Goal: Task Accomplishment & Management: Use online tool/utility

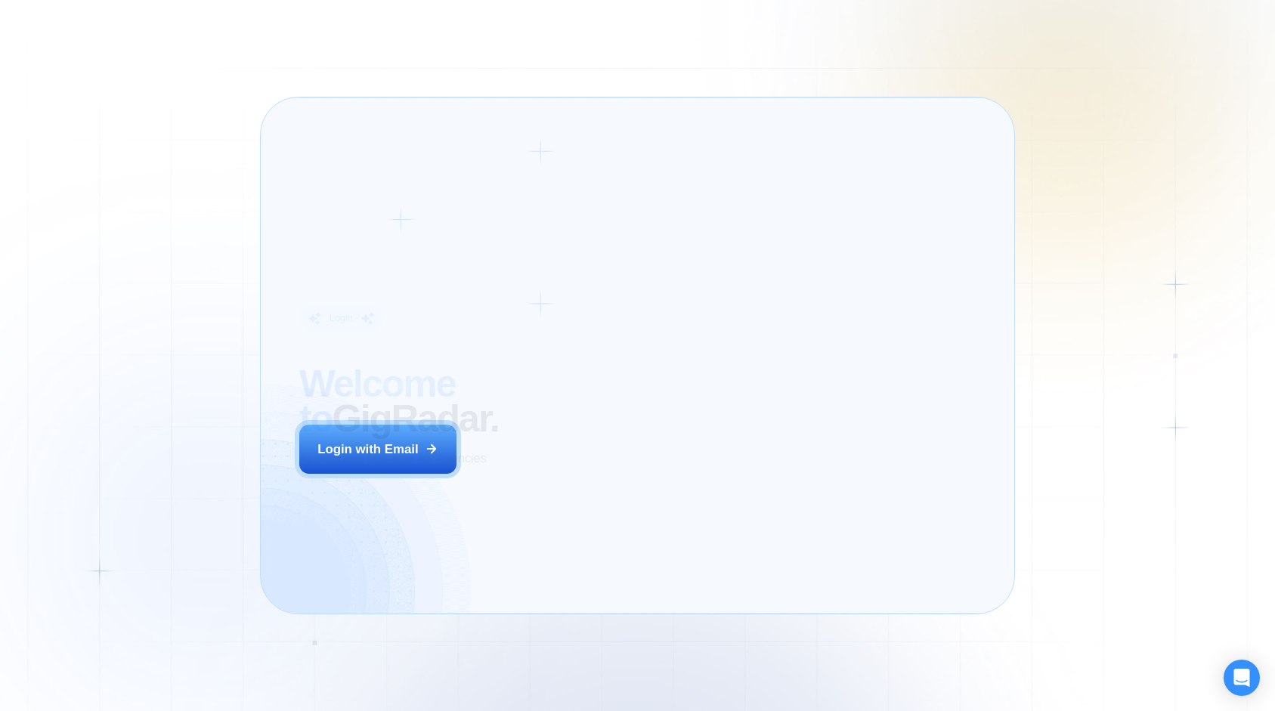
click at [574, 484] on div "Login ‍ Welcome to GigRadar. AI Business Manager for Agencies Login with Email" at bounding box center [441, 355] width 323 height 478
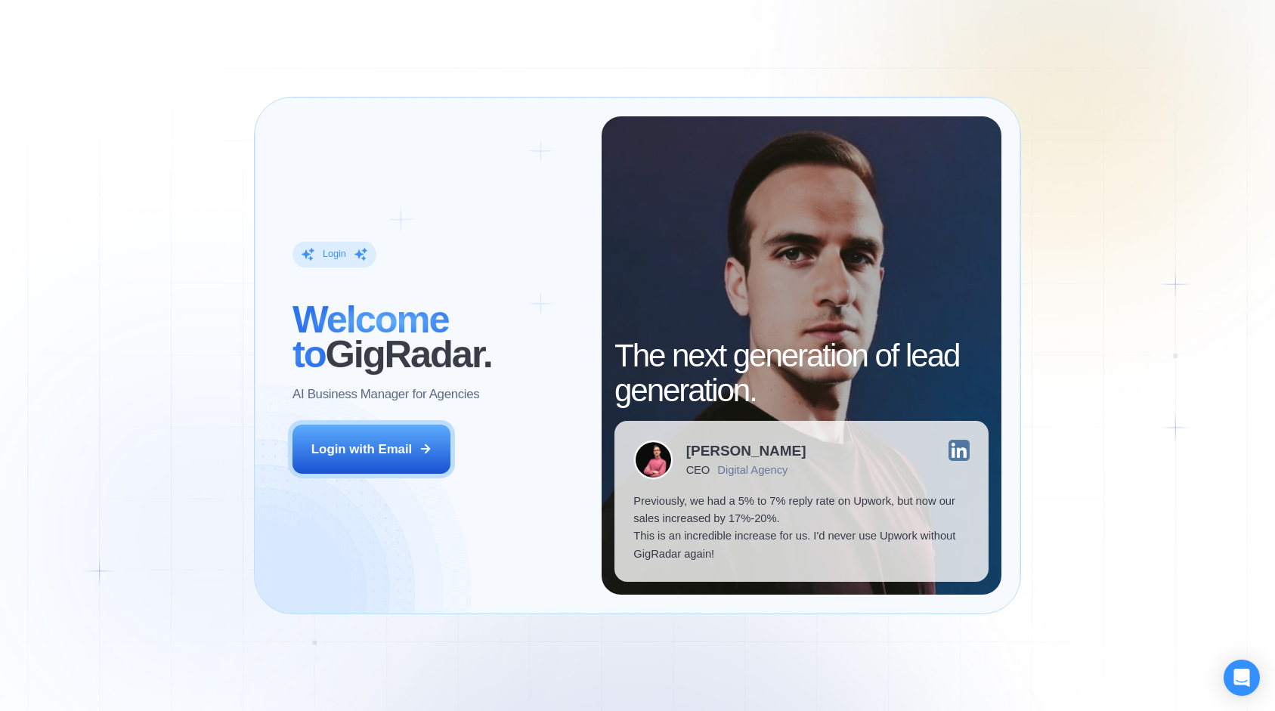
click at [390, 475] on div "Login ‍ Welcome to GigRadar. AI Business Manager for Agencies Login with Email" at bounding box center [438, 355] width 328 height 478
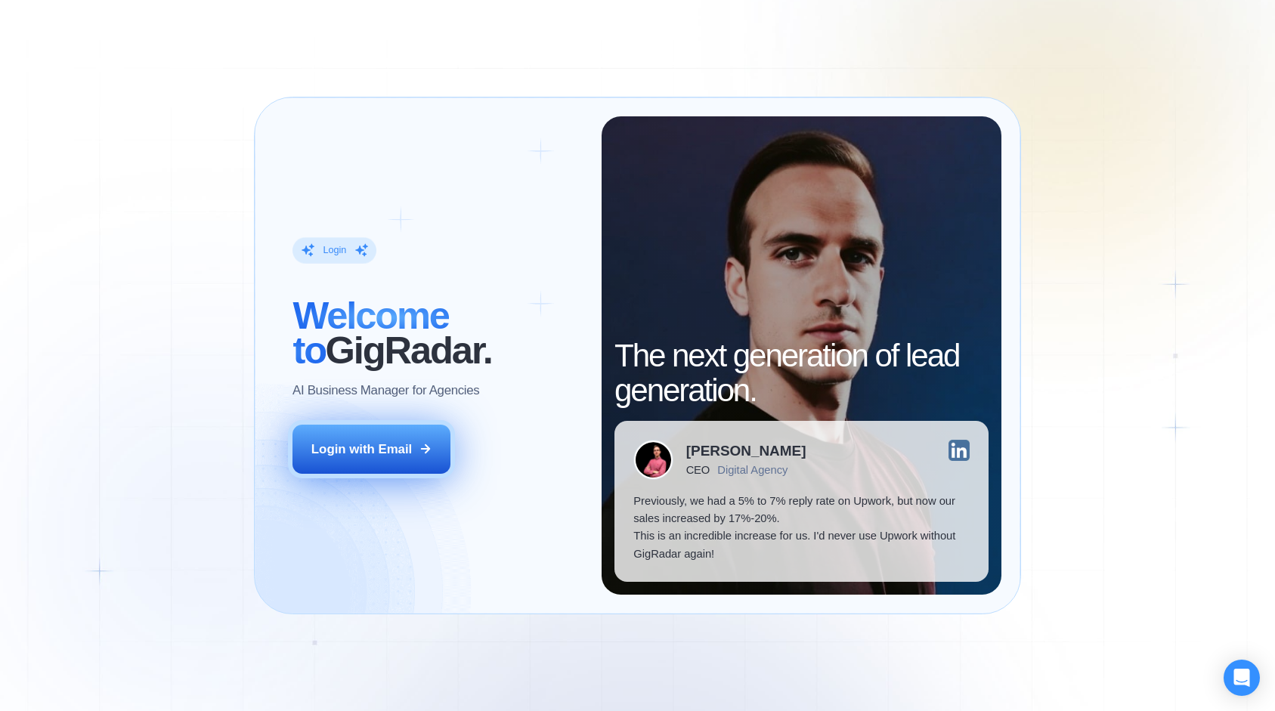
click at [396, 442] on div "Login with Email" at bounding box center [361, 449] width 100 height 17
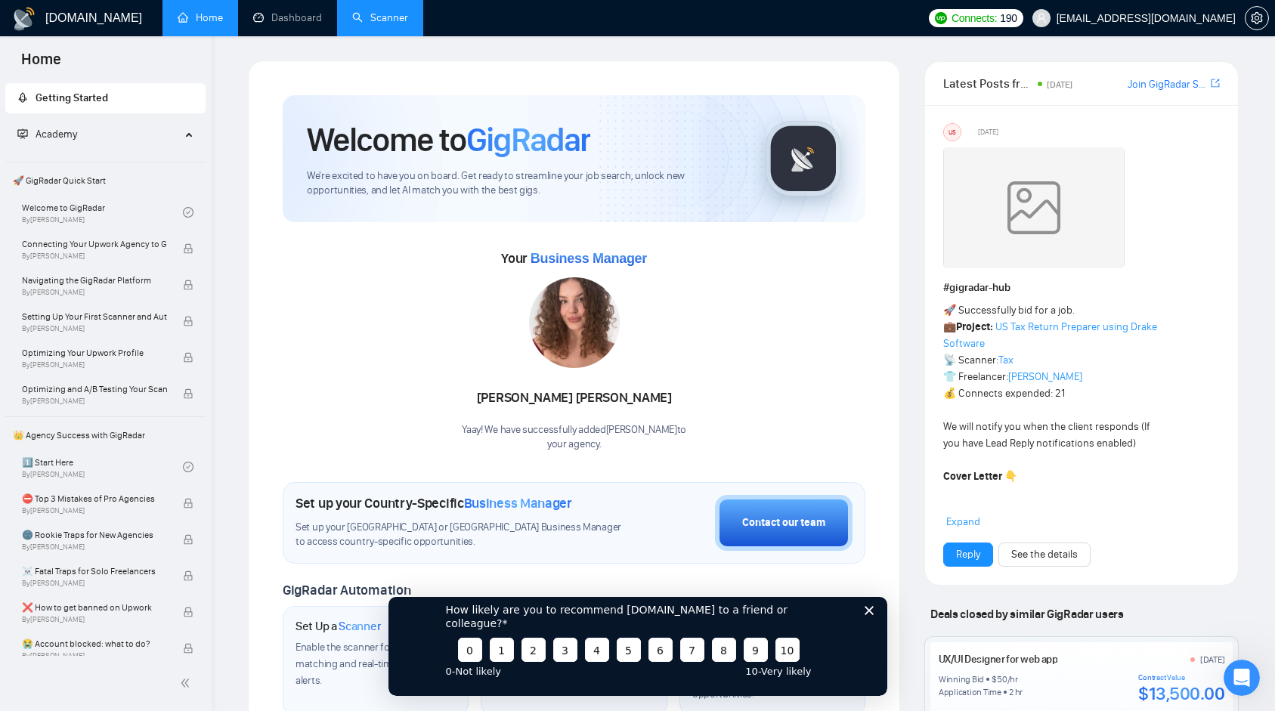
click at [363, 14] on link "Scanner" at bounding box center [380, 17] width 56 height 13
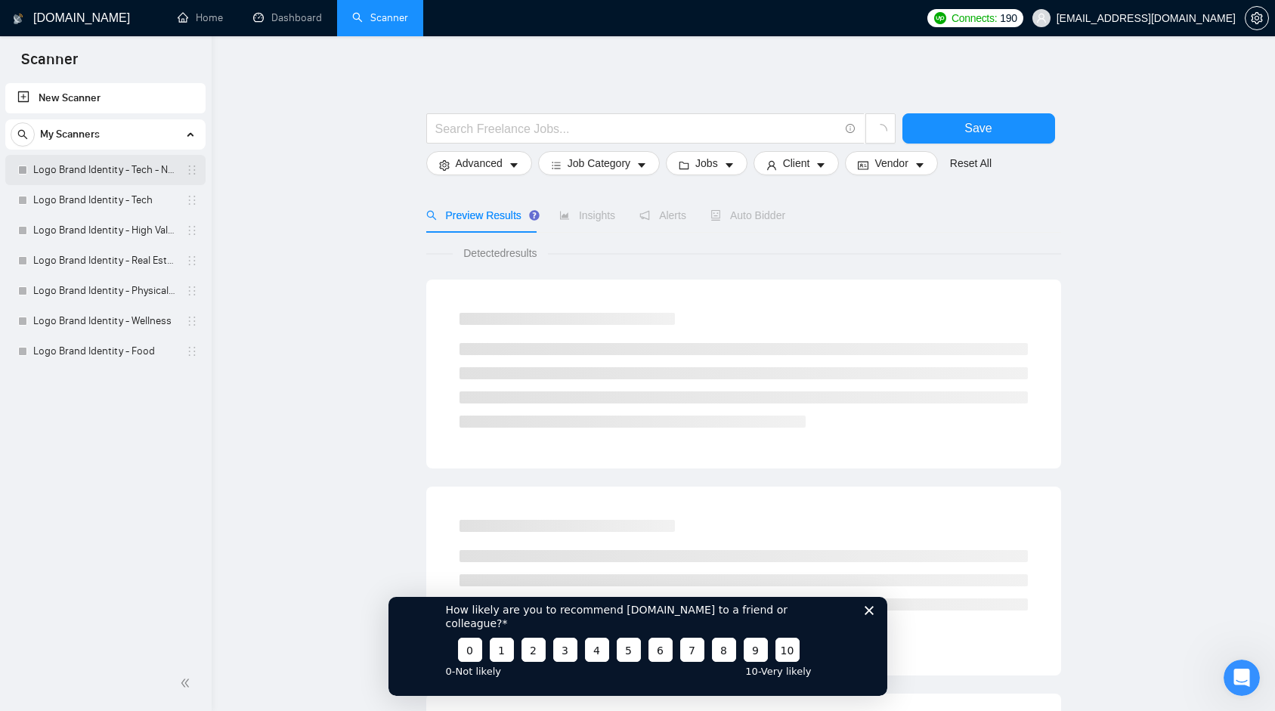
click at [98, 172] on link "Logo Brand Identity - Tech - NEW" at bounding box center [105, 170] width 144 height 30
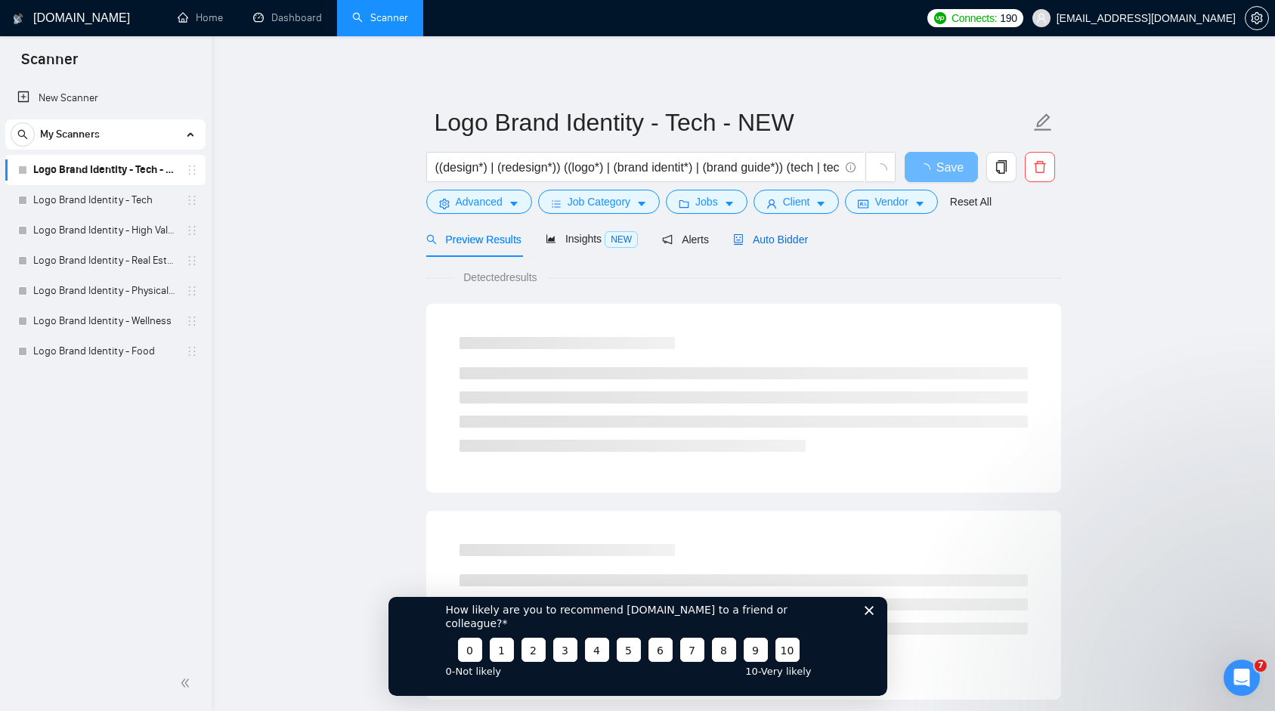
click at [753, 236] on span "Auto Bidder" at bounding box center [770, 239] width 75 height 12
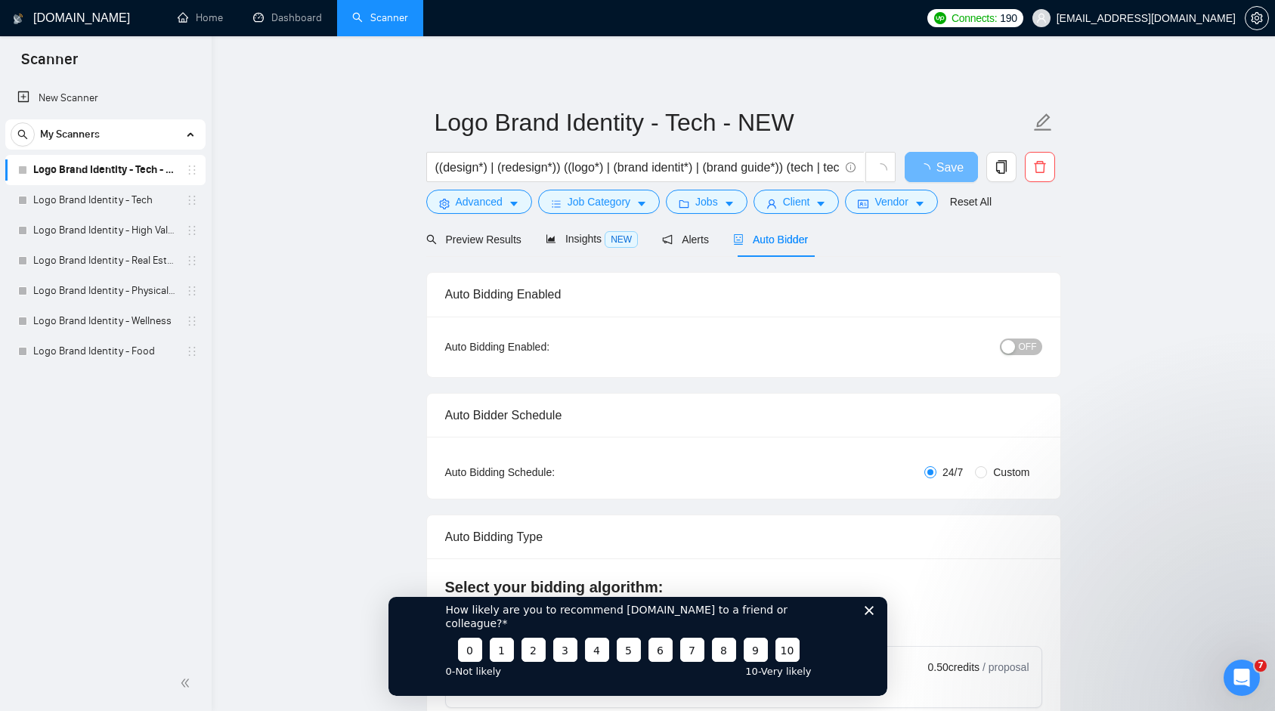
checkbox input "true"
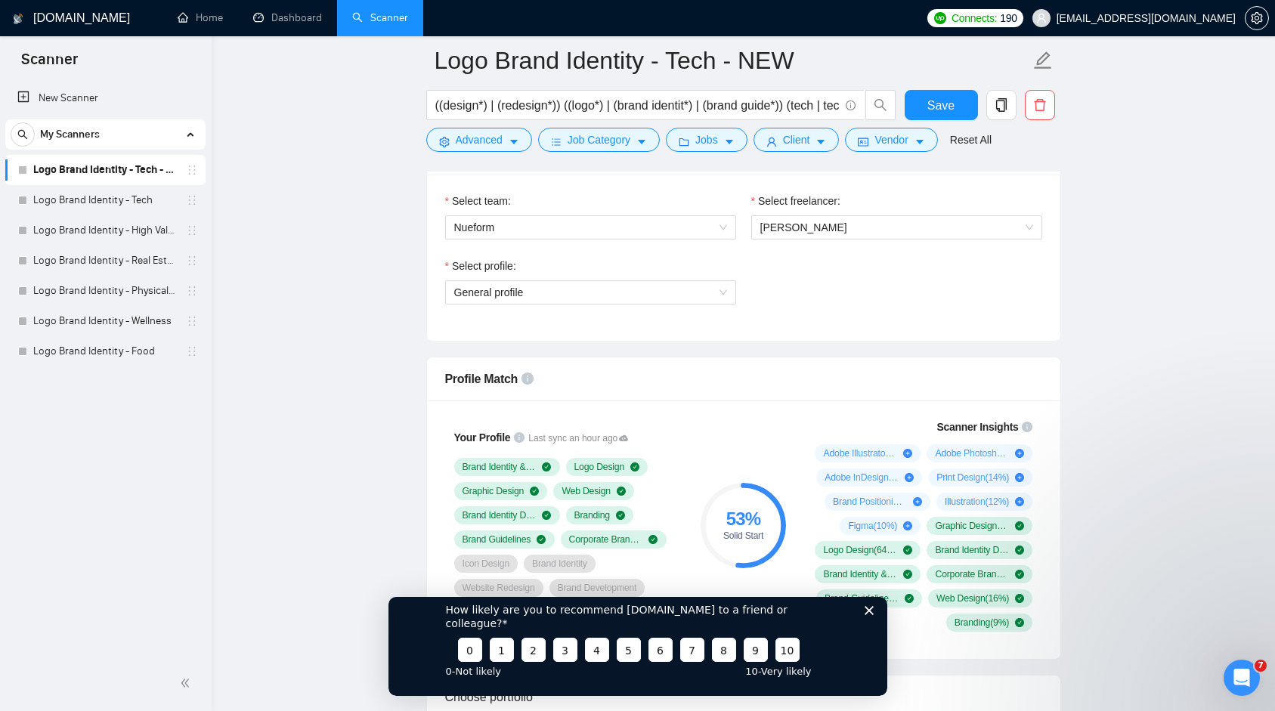
scroll to position [793, 0]
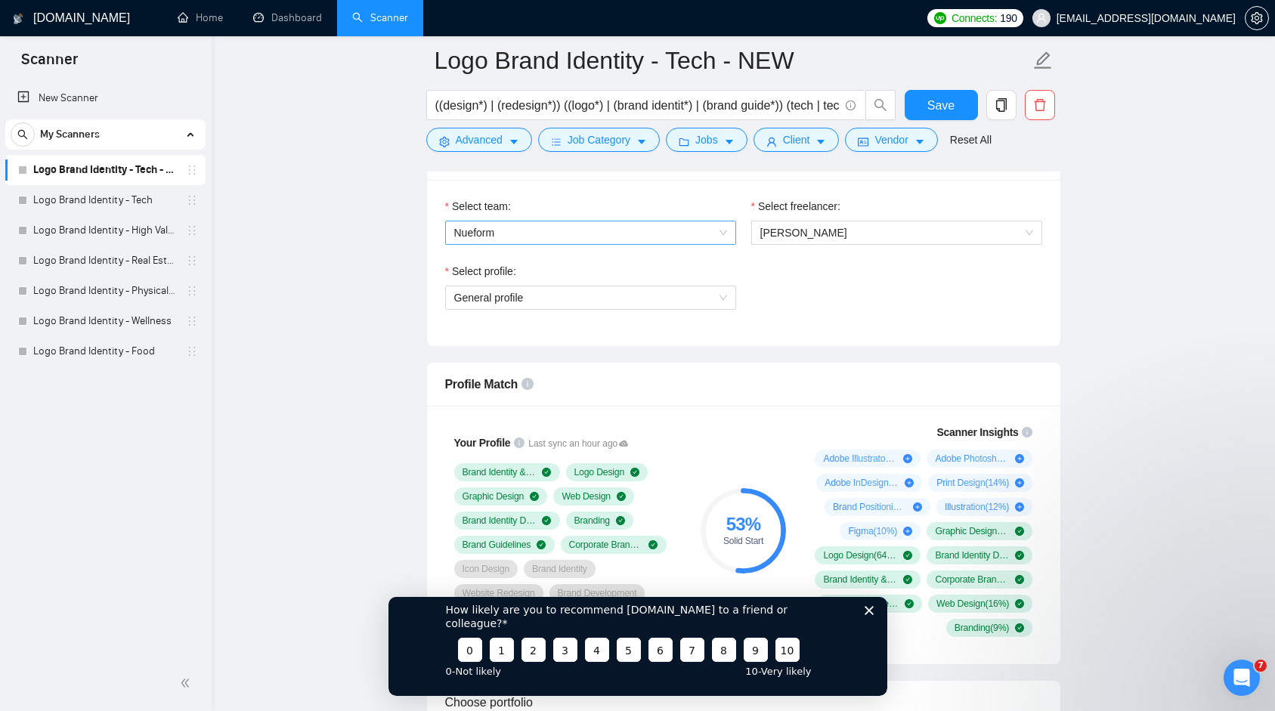
click at [708, 235] on span "Nueform" at bounding box center [590, 232] width 273 height 23
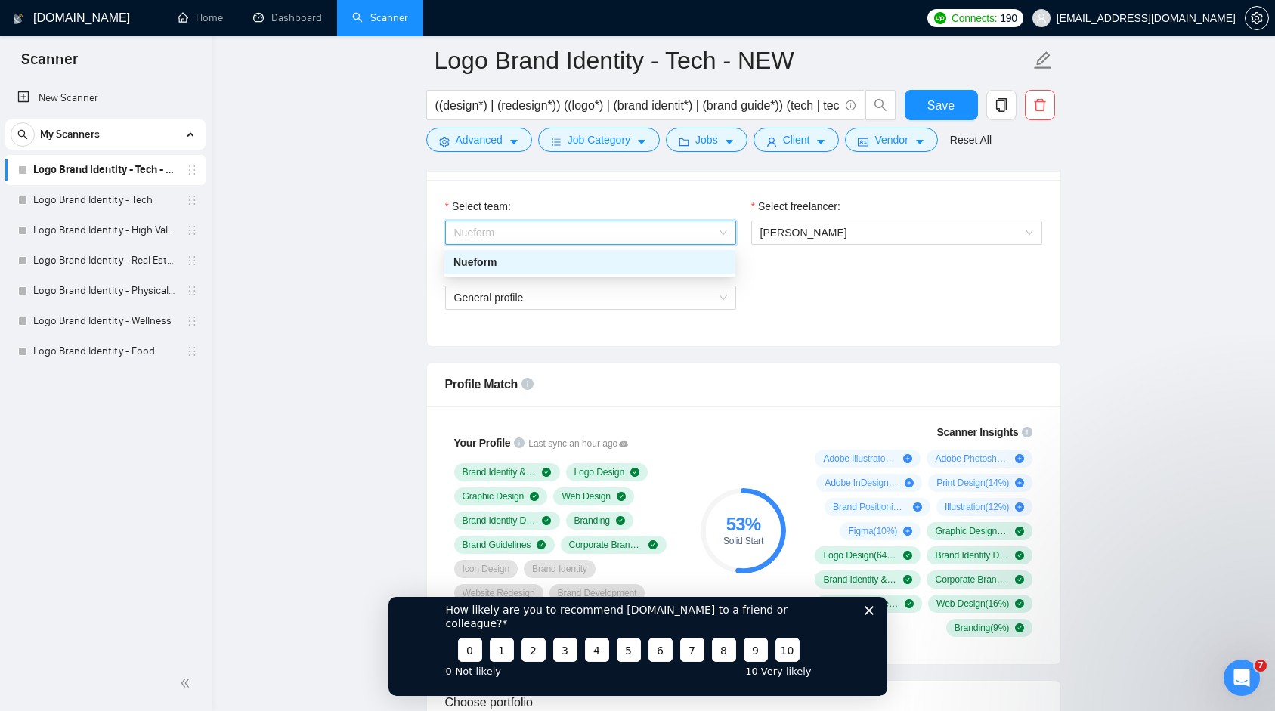
click at [858, 316] on div "Select profile: General profile" at bounding box center [744, 295] width 612 height 65
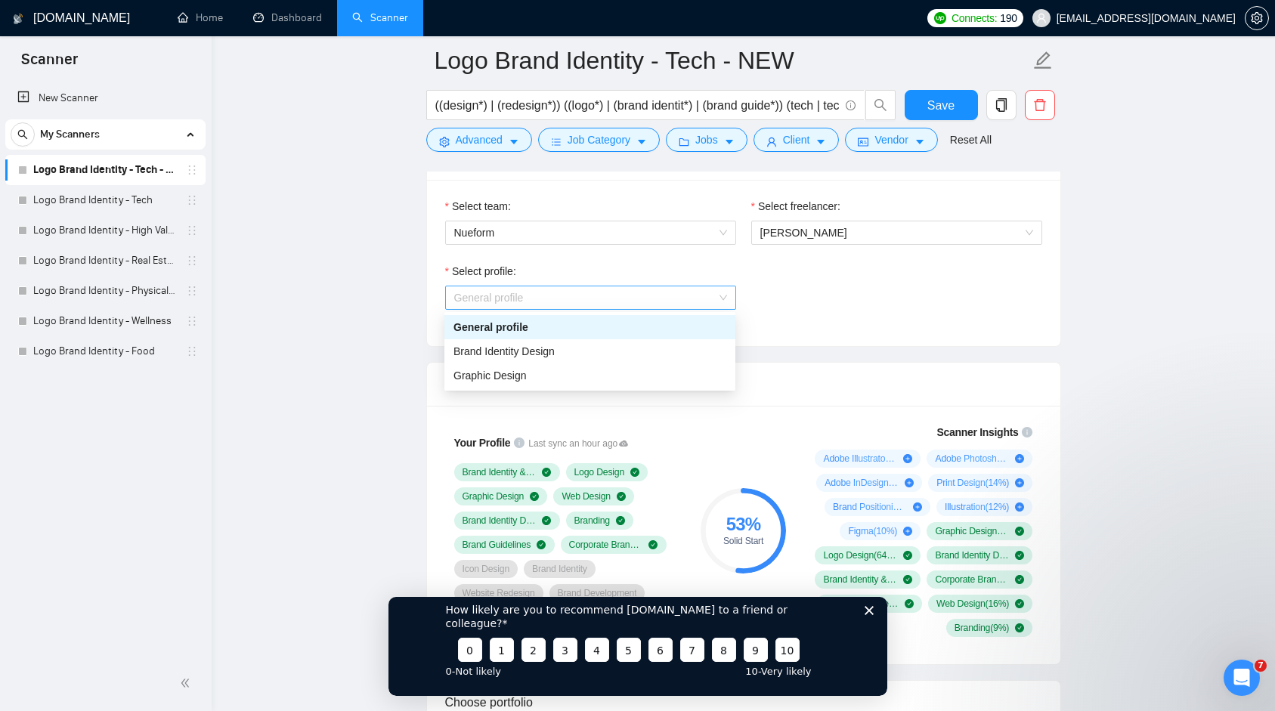
click at [697, 306] on span "General profile" at bounding box center [590, 297] width 273 height 23
click at [632, 354] on div "Brand Identity Design" at bounding box center [589, 351] width 273 height 17
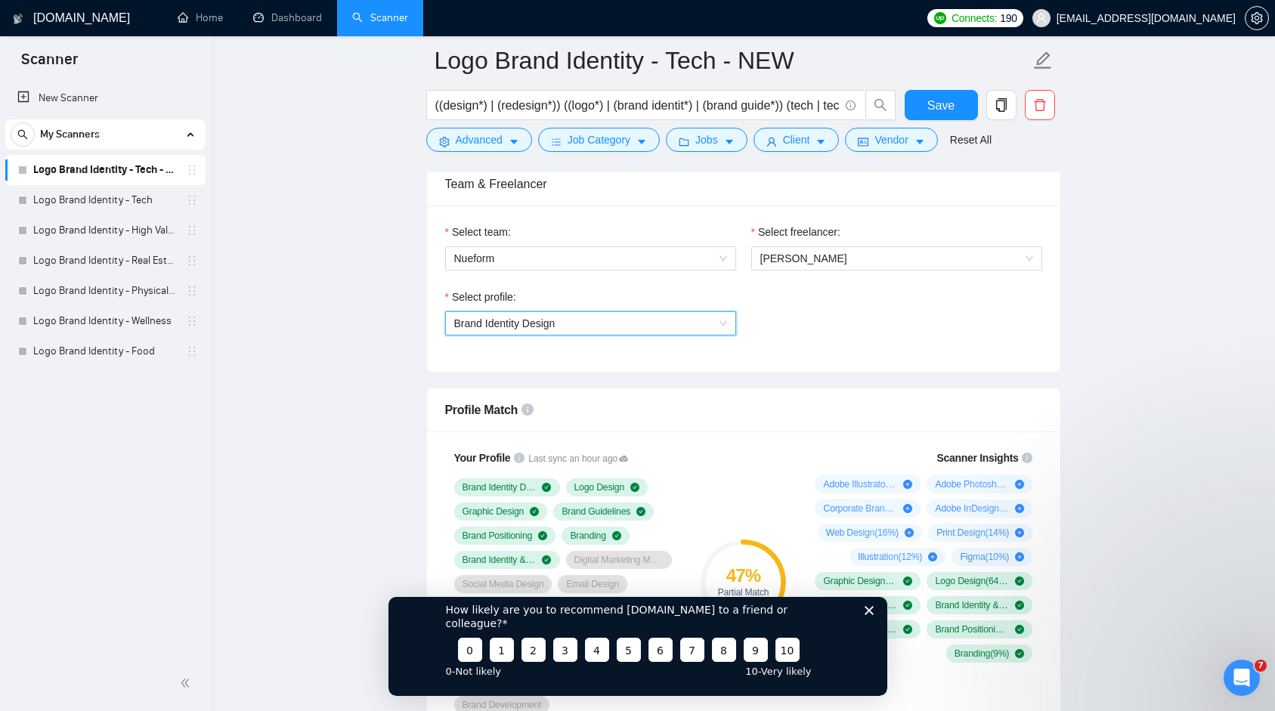
scroll to position [764, 0]
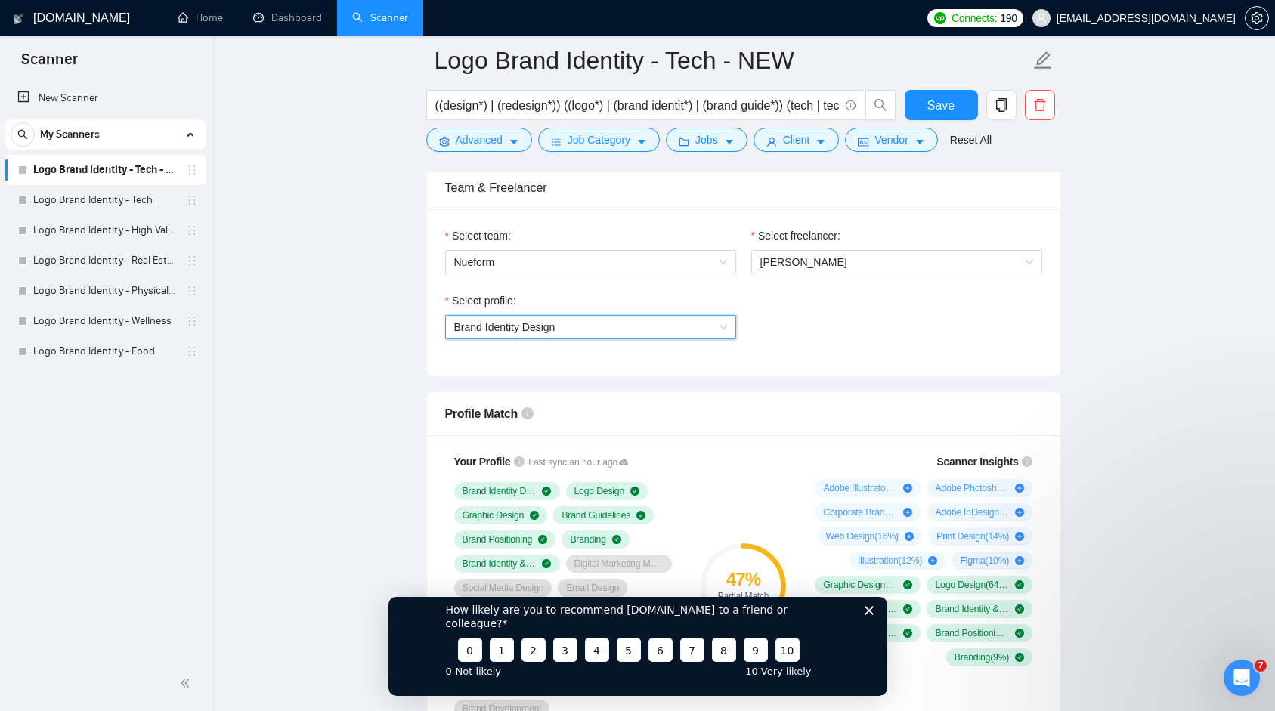
click at [509, 327] on span "Brand Identity Design" at bounding box center [504, 327] width 101 height 12
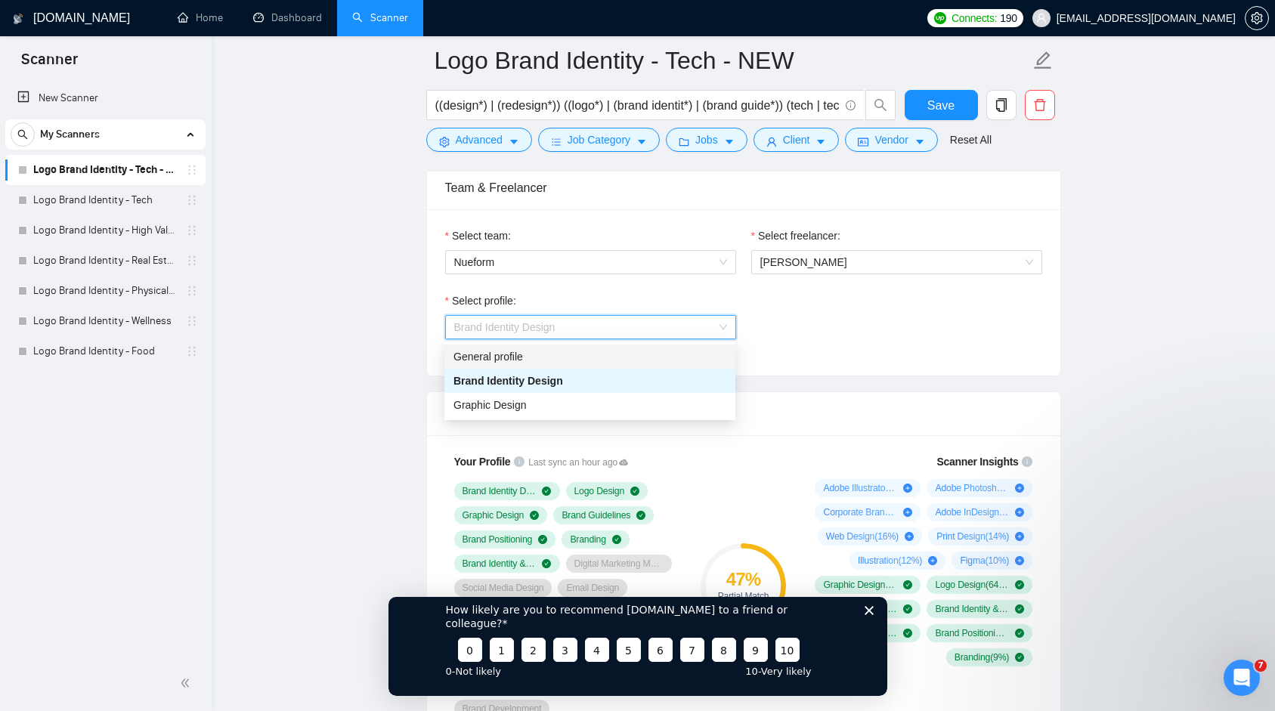
click at [491, 354] on div "General profile" at bounding box center [589, 356] width 273 height 17
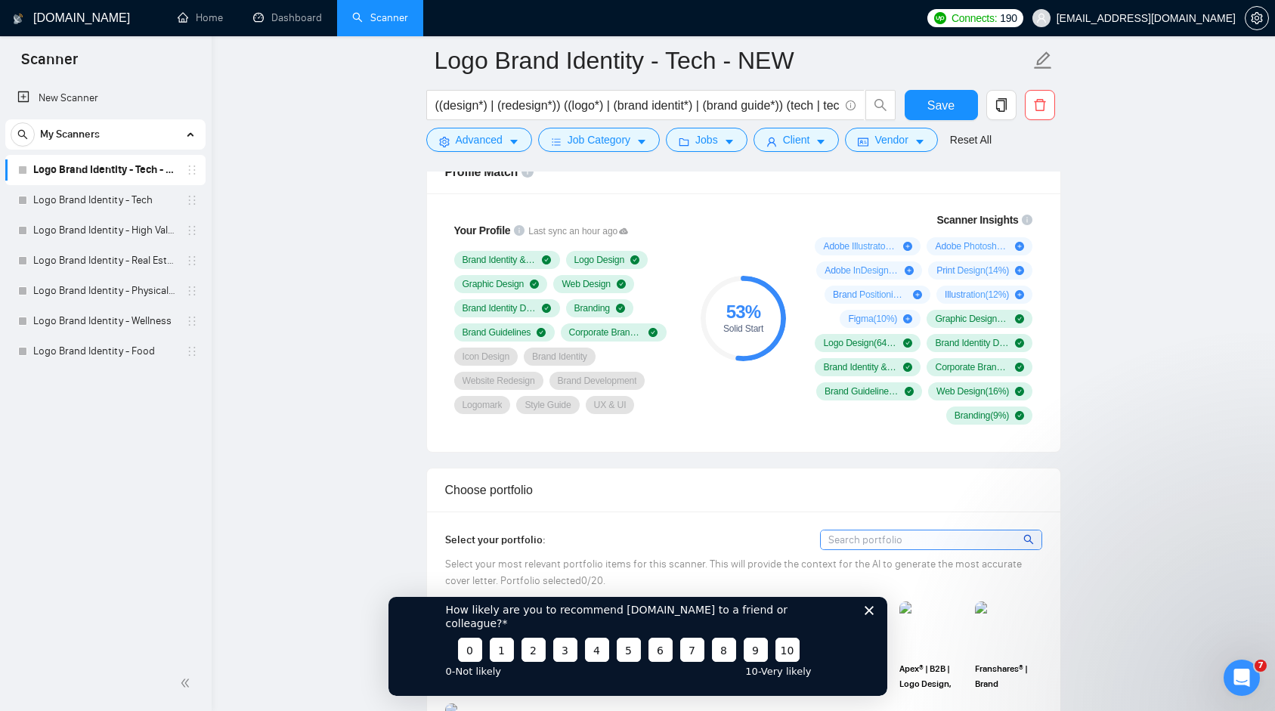
scroll to position [1001, 0]
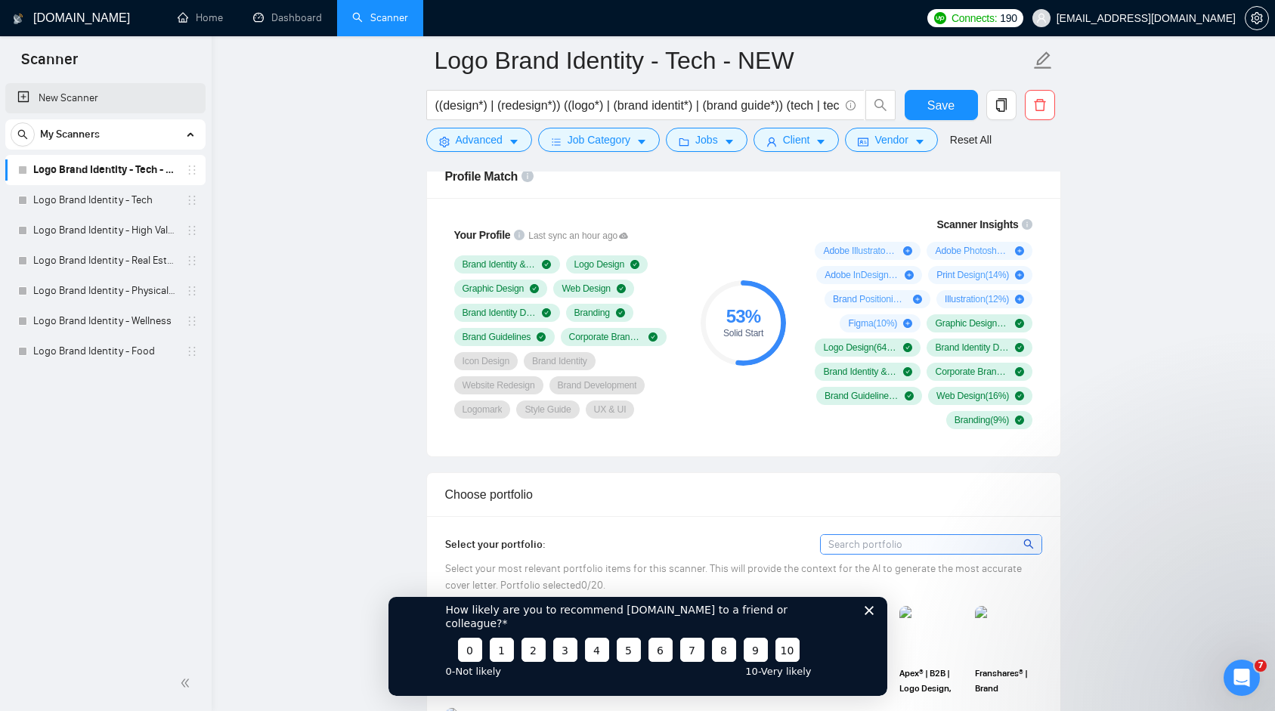
click at [94, 107] on link "New Scanner" at bounding box center [105, 98] width 176 height 30
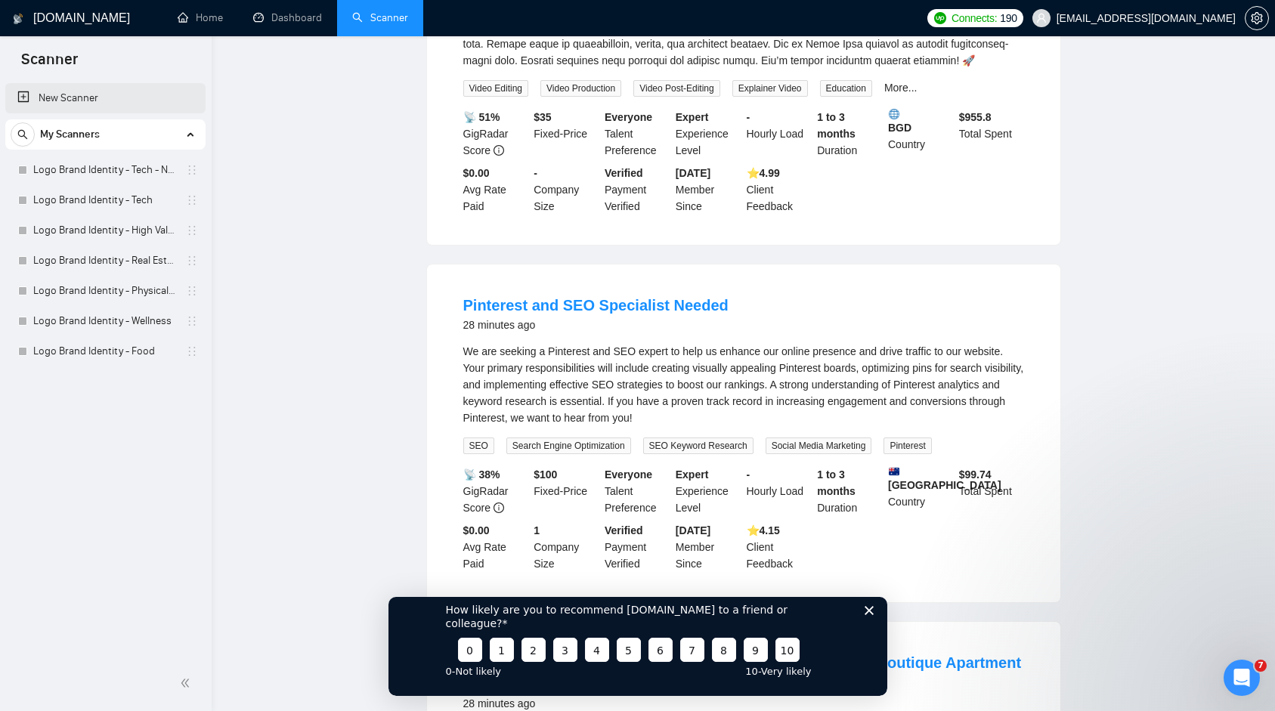
scroll to position [738, 0]
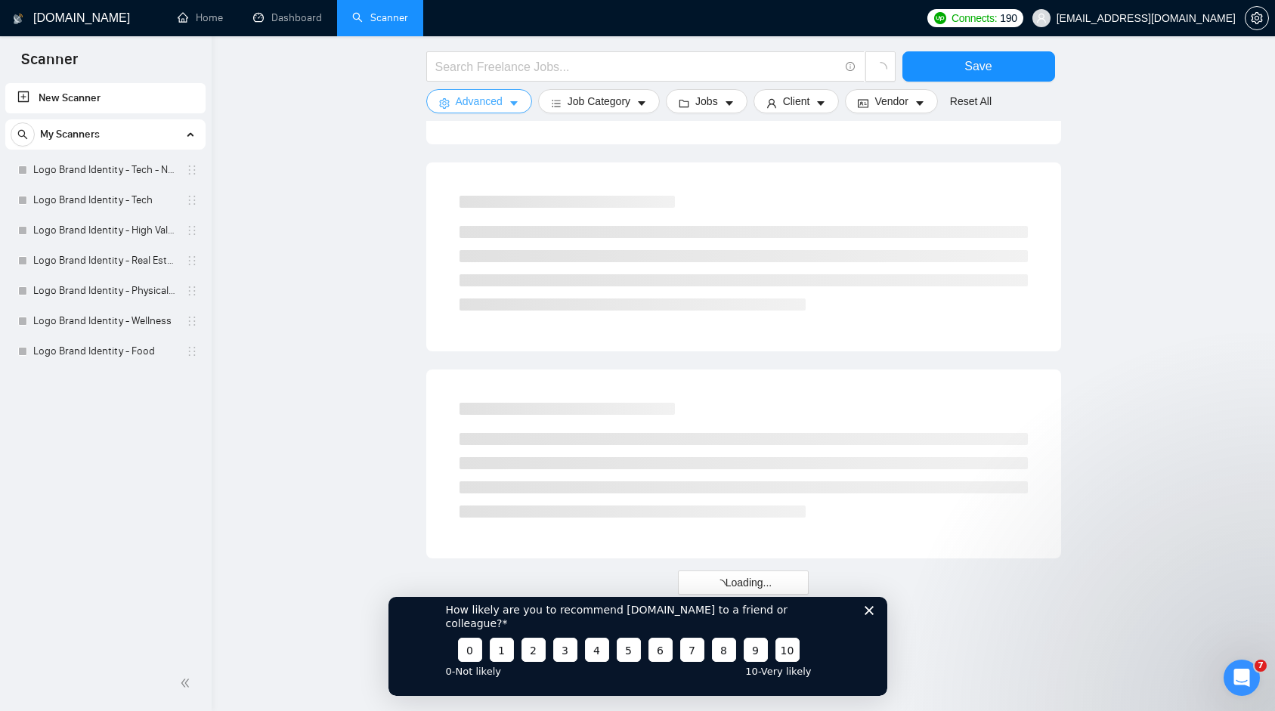
click at [507, 103] on button "Advanced" at bounding box center [479, 101] width 106 height 24
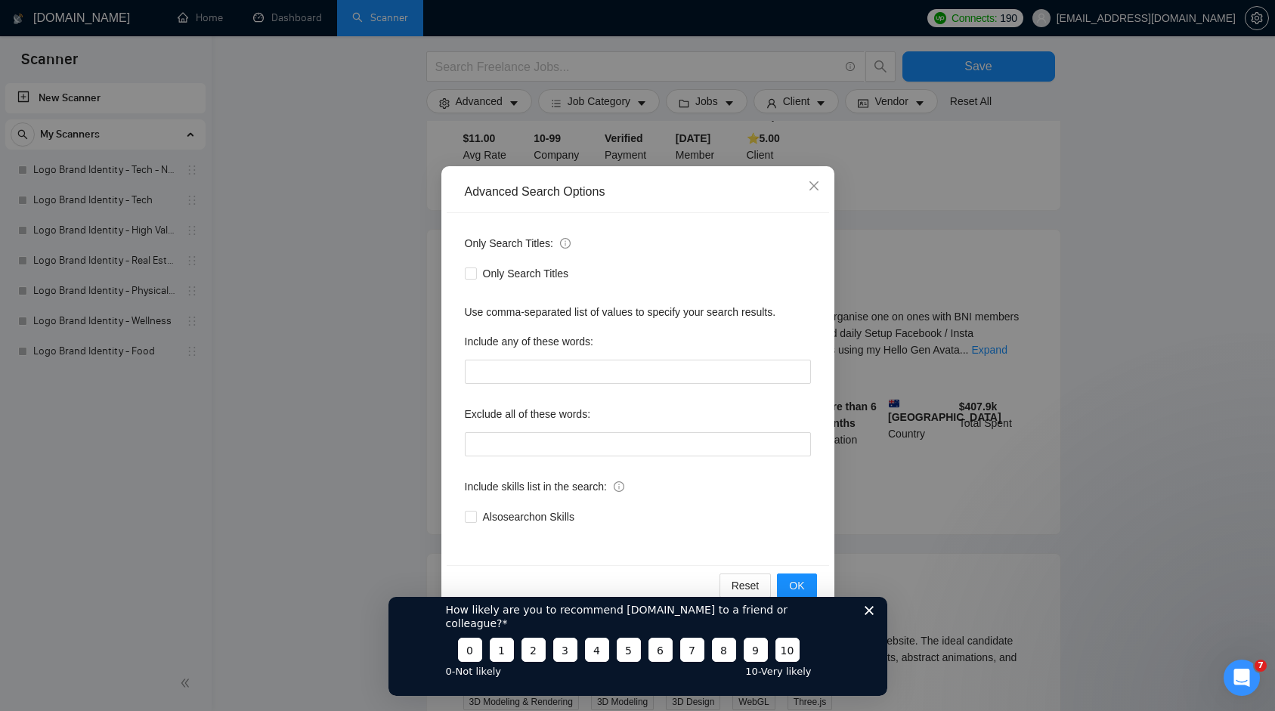
click at [332, 312] on div "Advanced Search Options Only Search Titles: Only Search Titles Use comma-separa…" at bounding box center [637, 355] width 1275 height 711
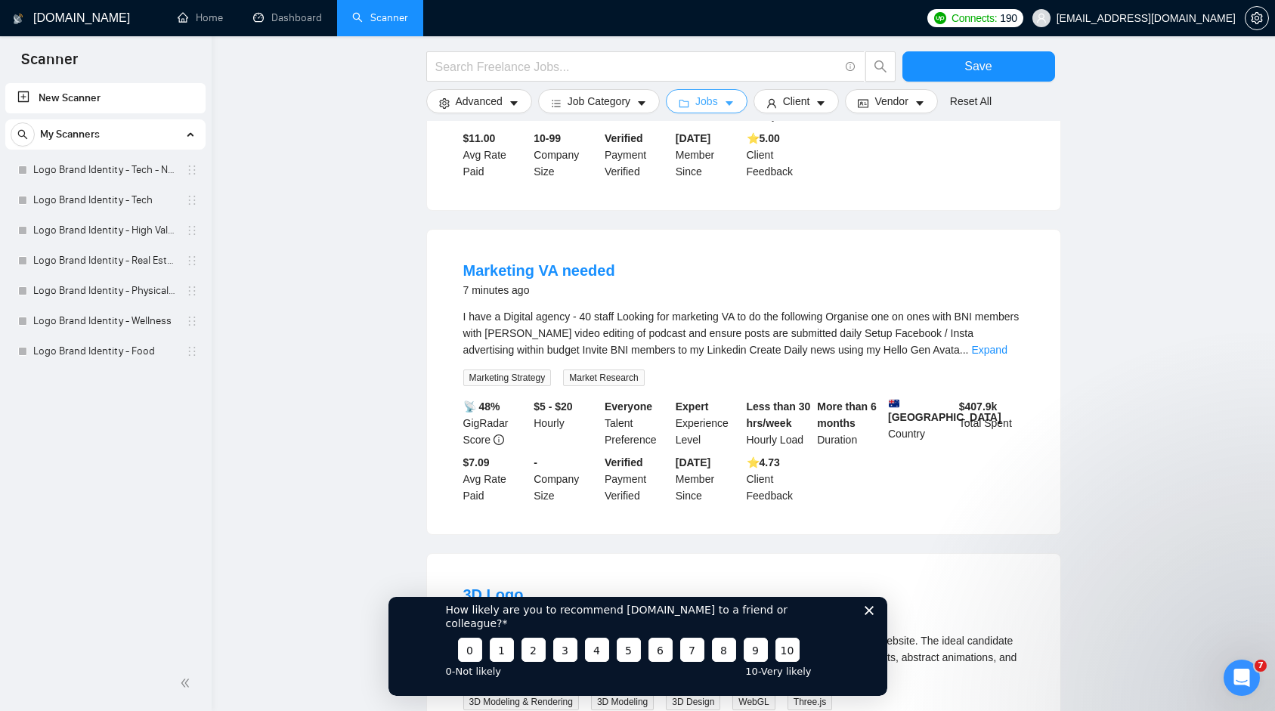
click at [734, 105] on icon "caret-down" at bounding box center [729, 103] width 11 height 11
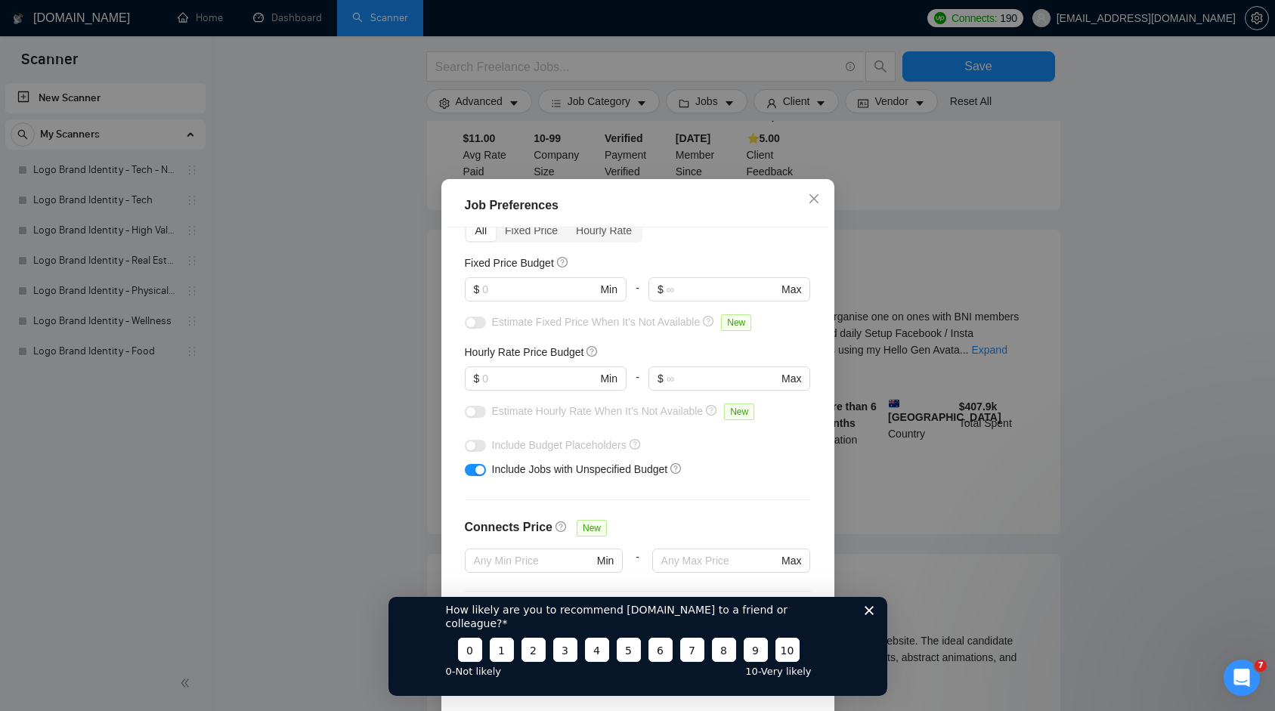
scroll to position [98, 0]
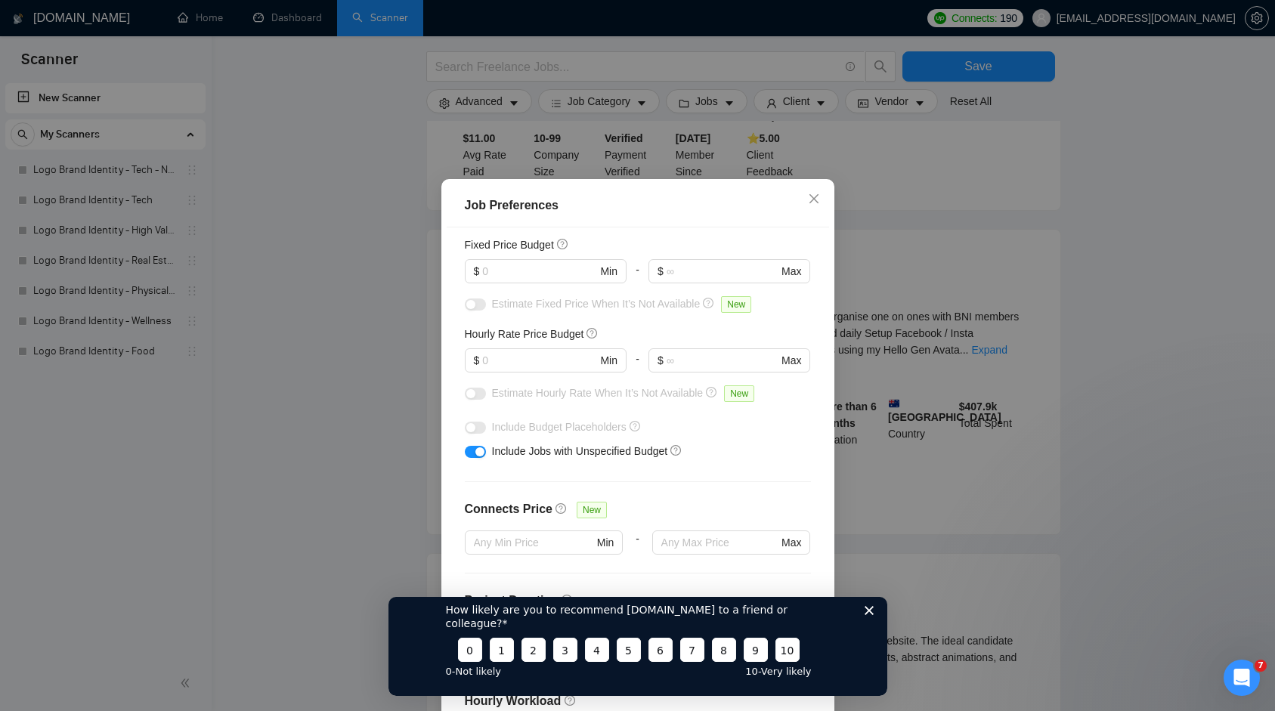
click at [299, 290] on div "Job Preferences Budget Project Type All Fixed Price Hourly Rate Fixed Price Bud…" at bounding box center [637, 355] width 1275 height 711
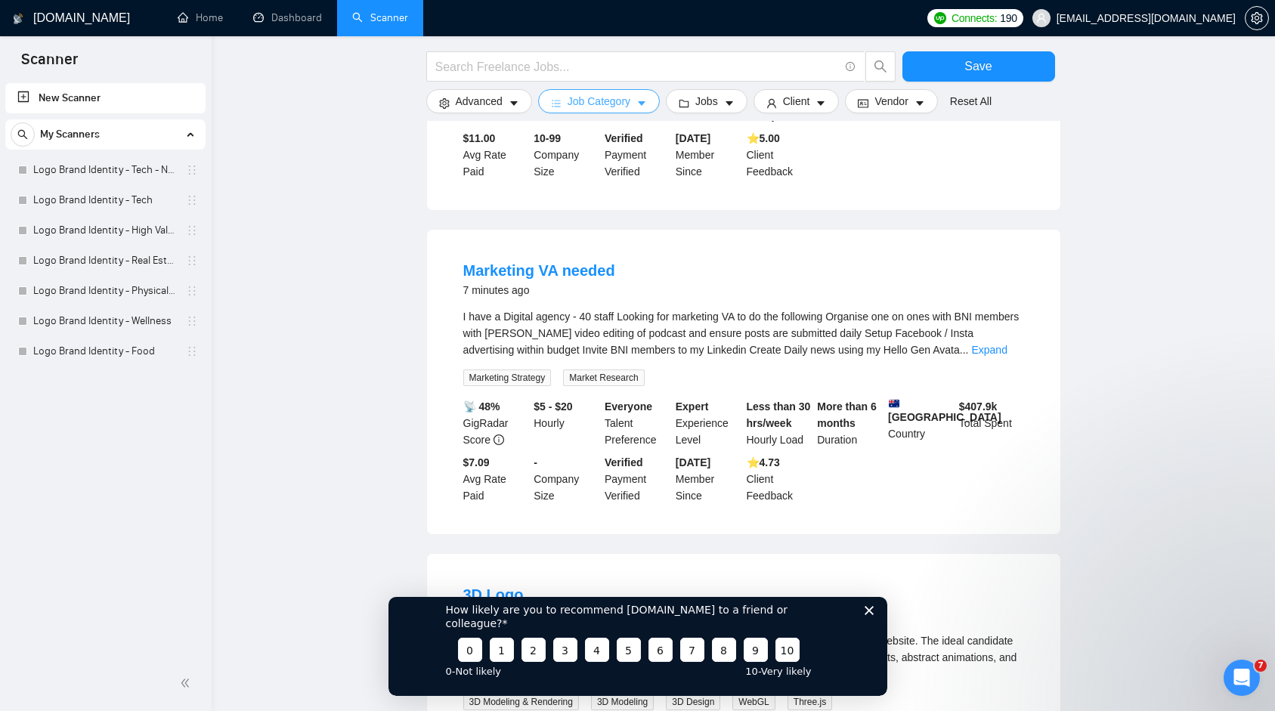
click at [651, 112] on button "Job Category" at bounding box center [599, 101] width 122 height 24
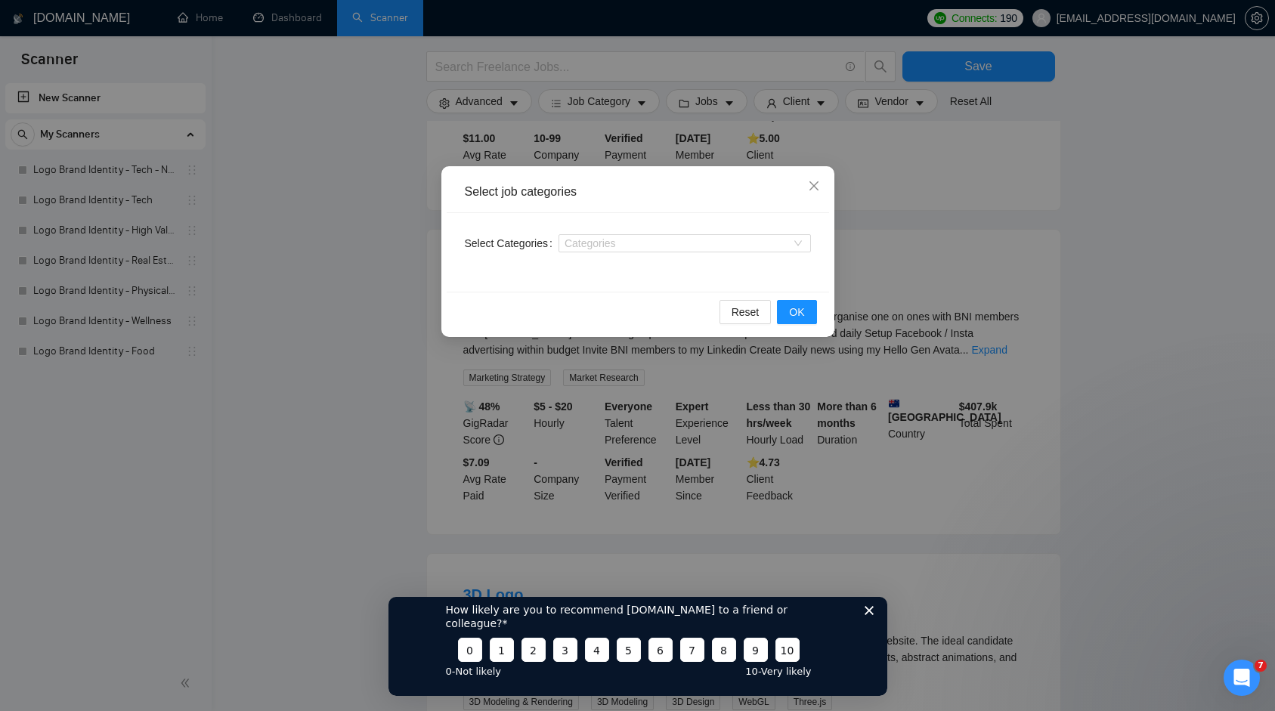
click at [361, 222] on div "Select job categories Select Categories Categories Reset OK" at bounding box center [637, 355] width 1275 height 711
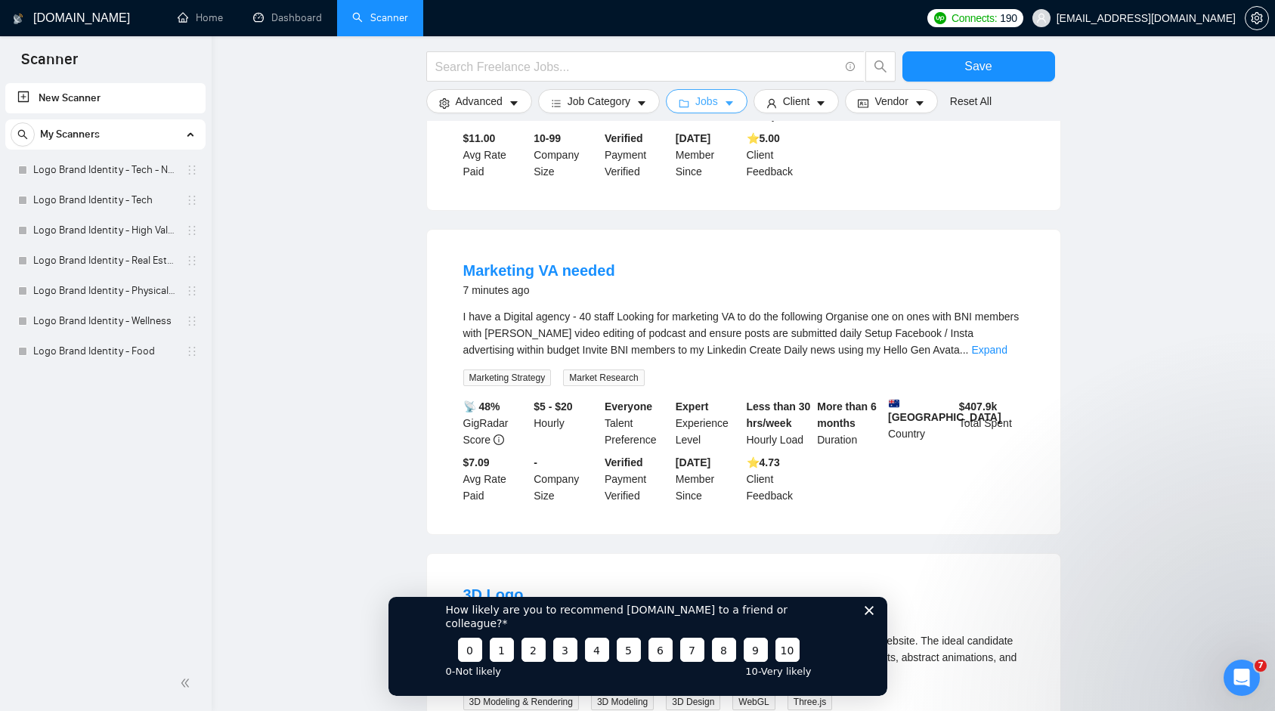
click at [718, 105] on span "Jobs" at bounding box center [706, 101] width 23 height 17
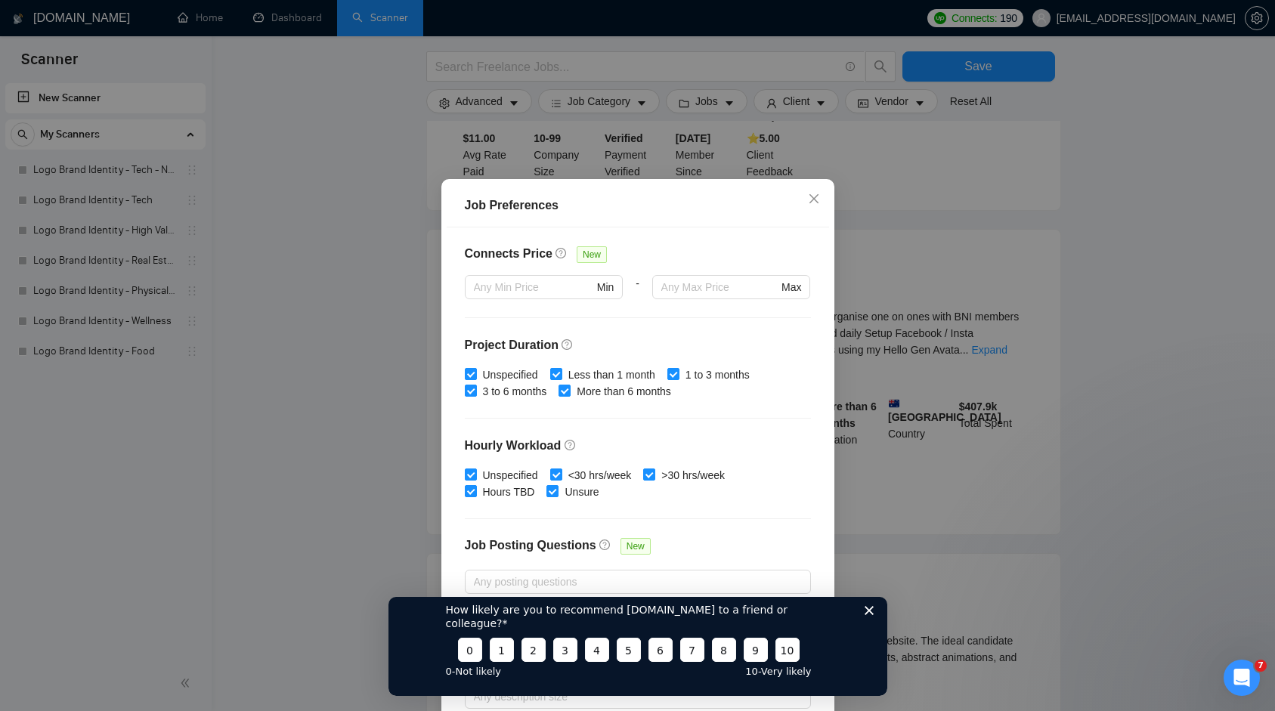
scroll to position [80, 0]
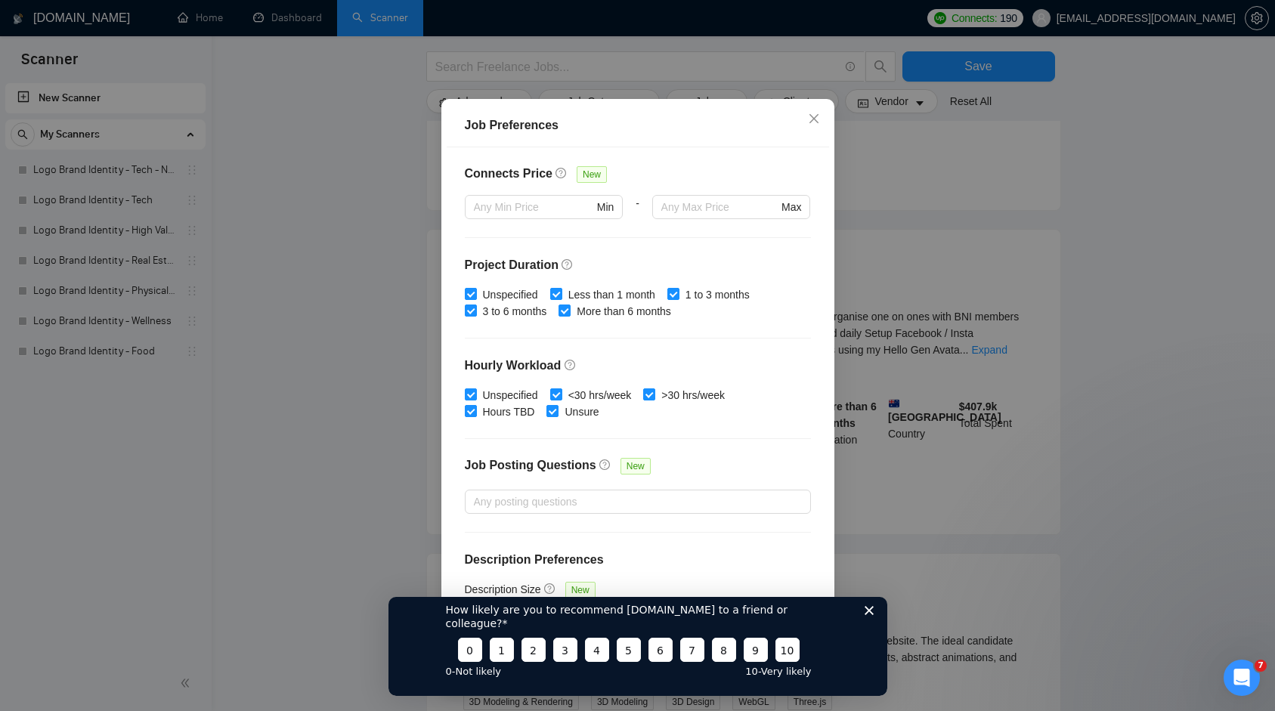
click at [867, 629] on div "How likely are you to recommend GigRadar.io to a friend or colleague? 0 1 2 3 4…" at bounding box center [637, 639] width 499 height 113
click at [868, 614] on icon "Close survey" at bounding box center [868, 609] width 9 height 9
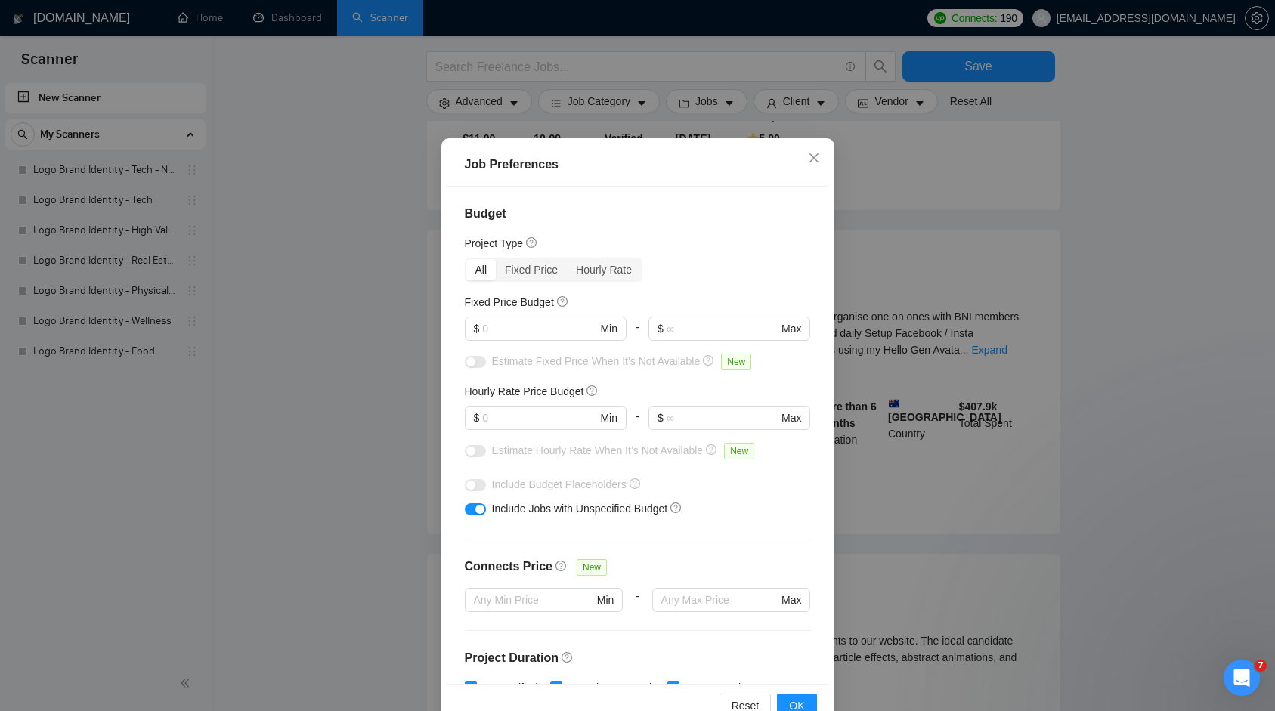
scroll to position [0, 0]
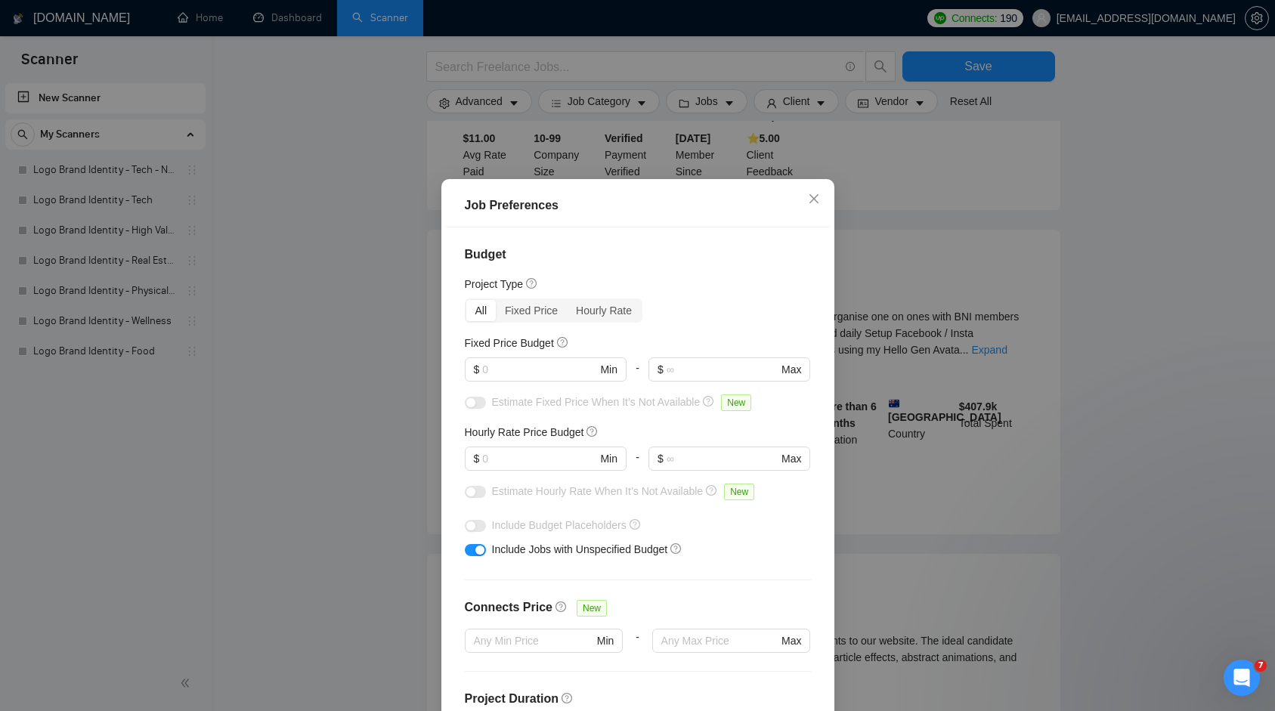
click at [1242, 234] on div "Job Preferences Budget Project Type All Fixed Price Hourly Rate Fixed Price Bud…" at bounding box center [637, 355] width 1275 height 711
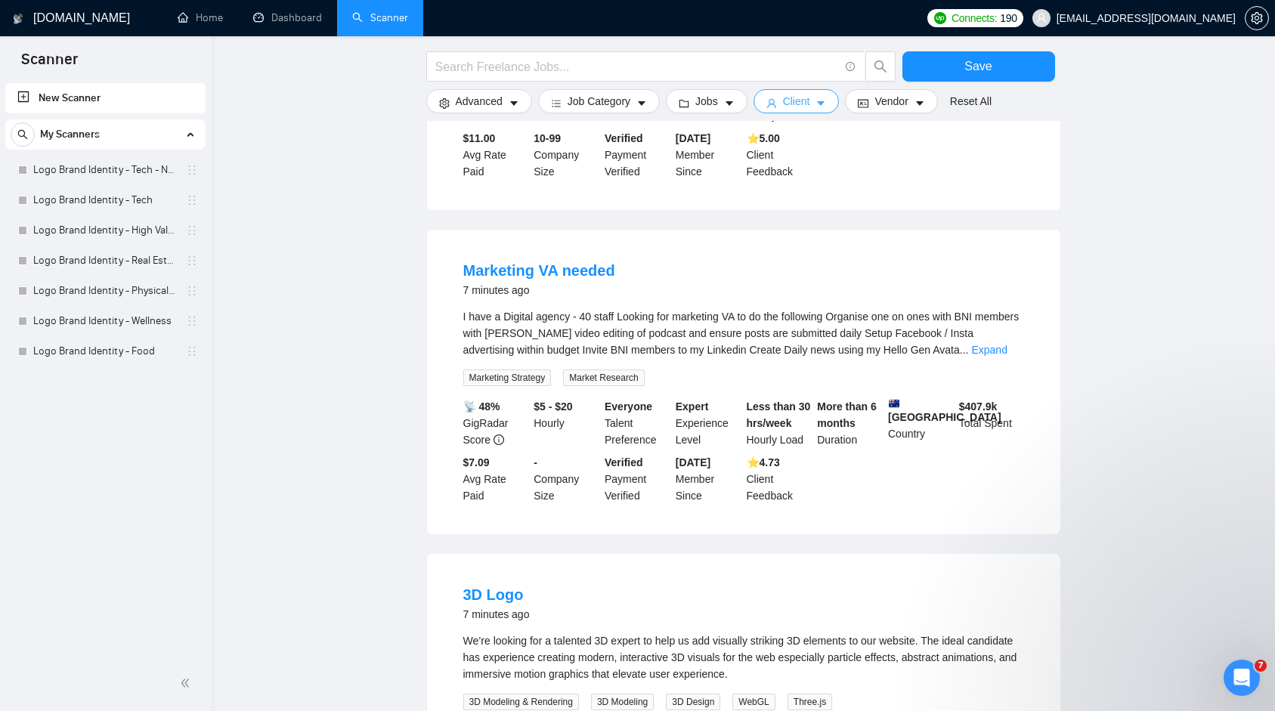
click at [817, 94] on button "Client" at bounding box center [796, 101] width 86 height 24
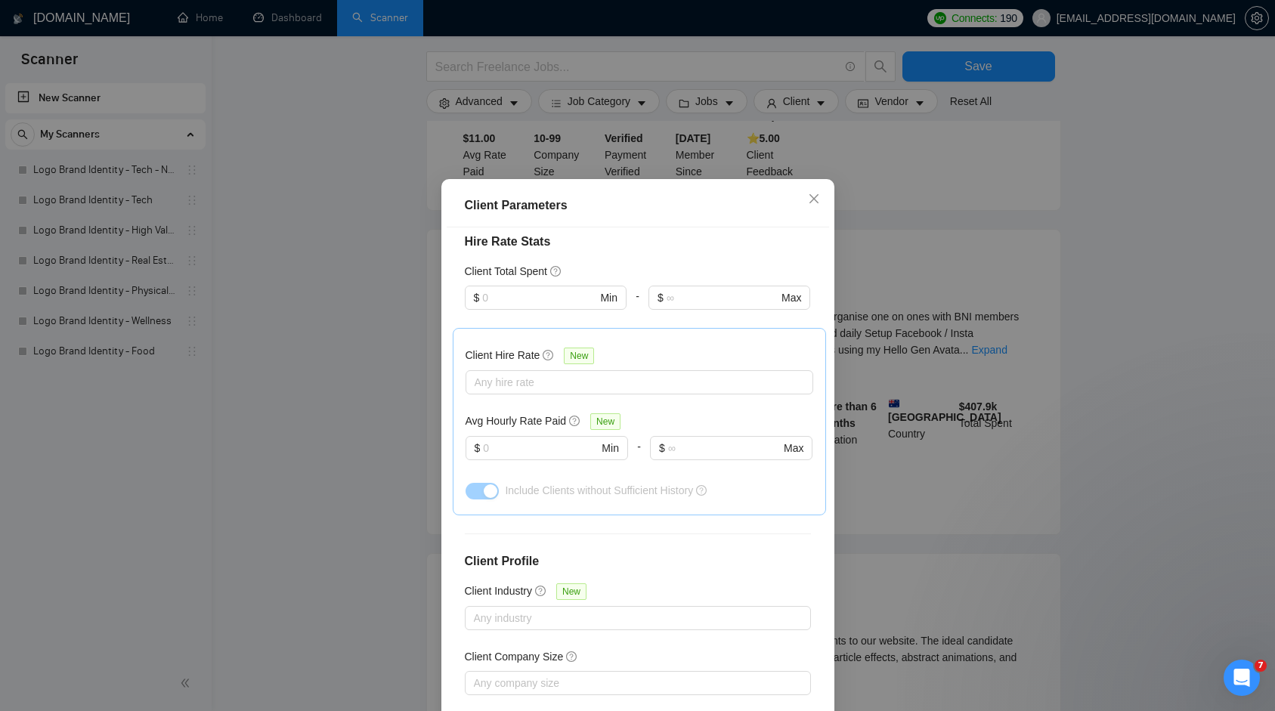
scroll to position [388, 0]
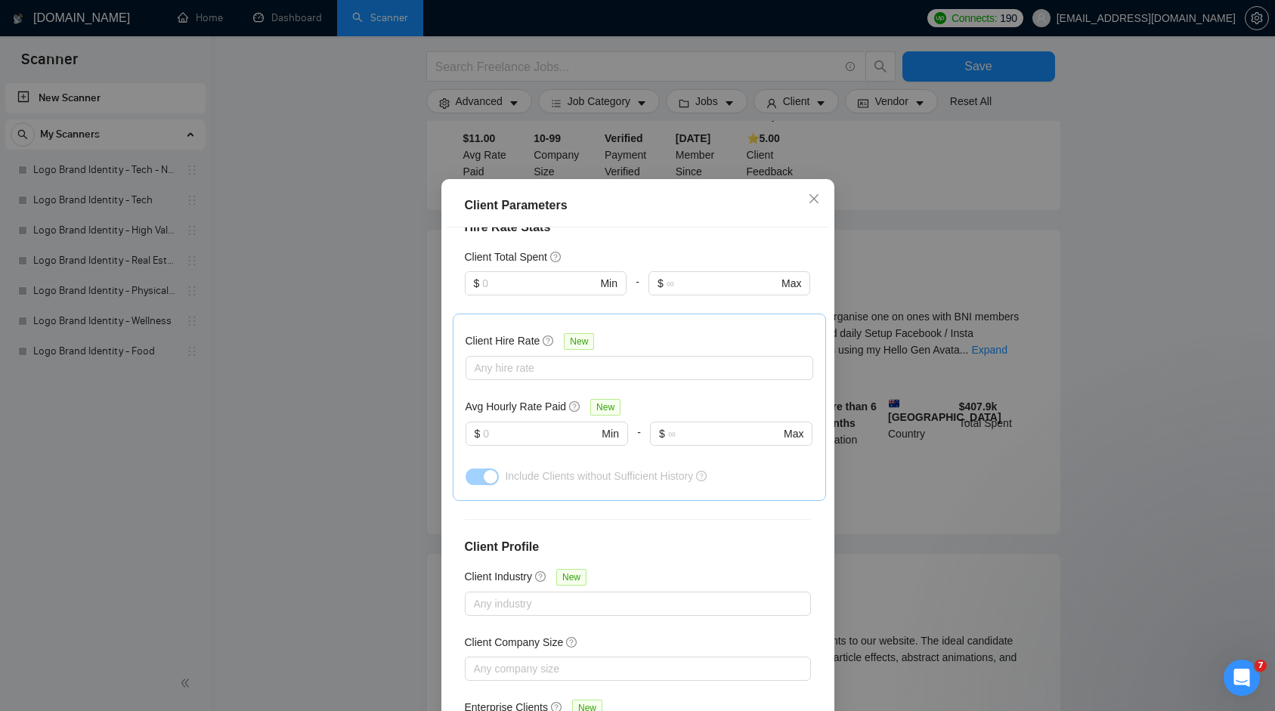
click at [1108, 276] on div "Client Parameters Client Location Include Client Countries Select Exclude Clien…" at bounding box center [637, 355] width 1275 height 711
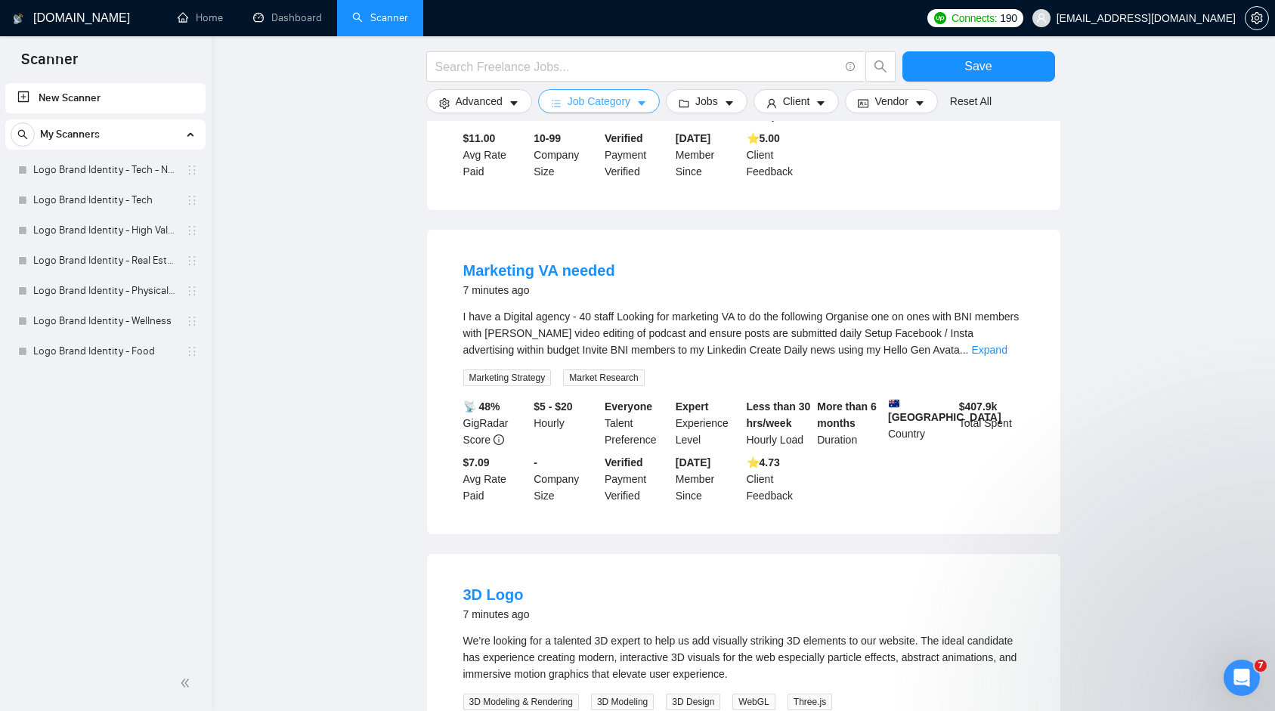
click at [617, 110] on button "Job Category" at bounding box center [599, 101] width 122 height 24
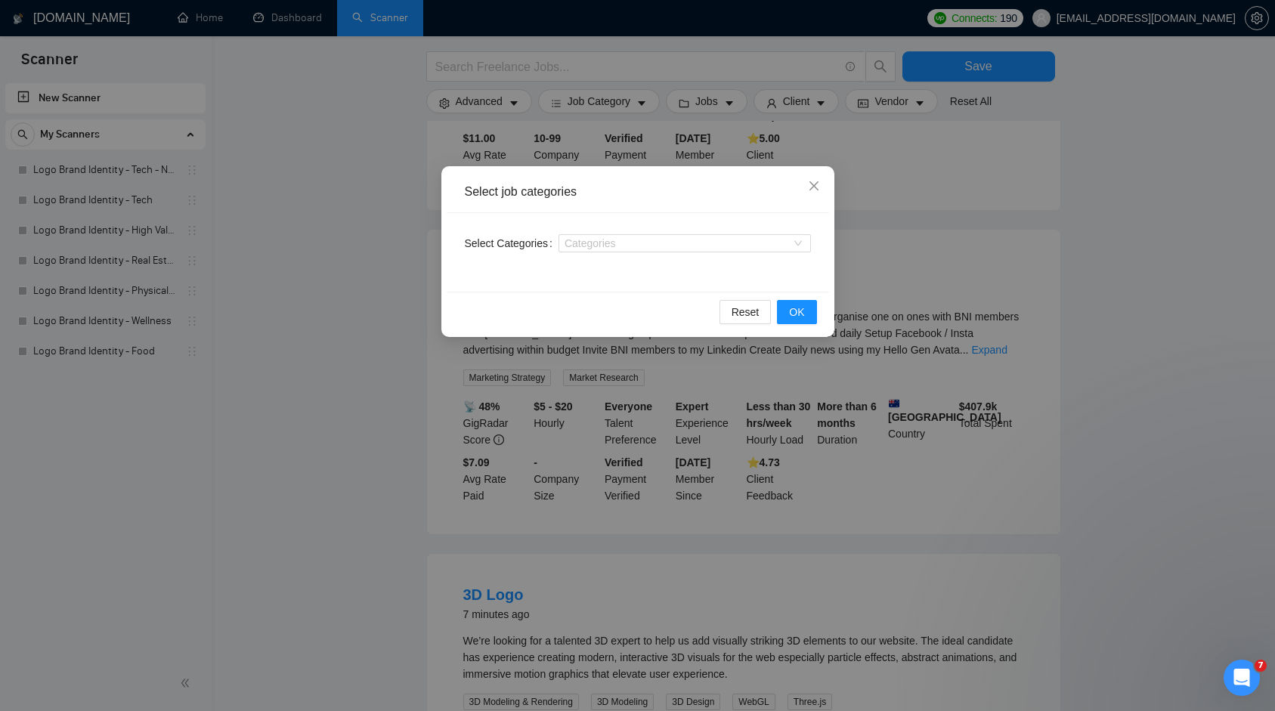
click at [333, 215] on div "Select job categories Select Categories Categories Reset OK" at bounding box center [637, 355] width 1275 height 711
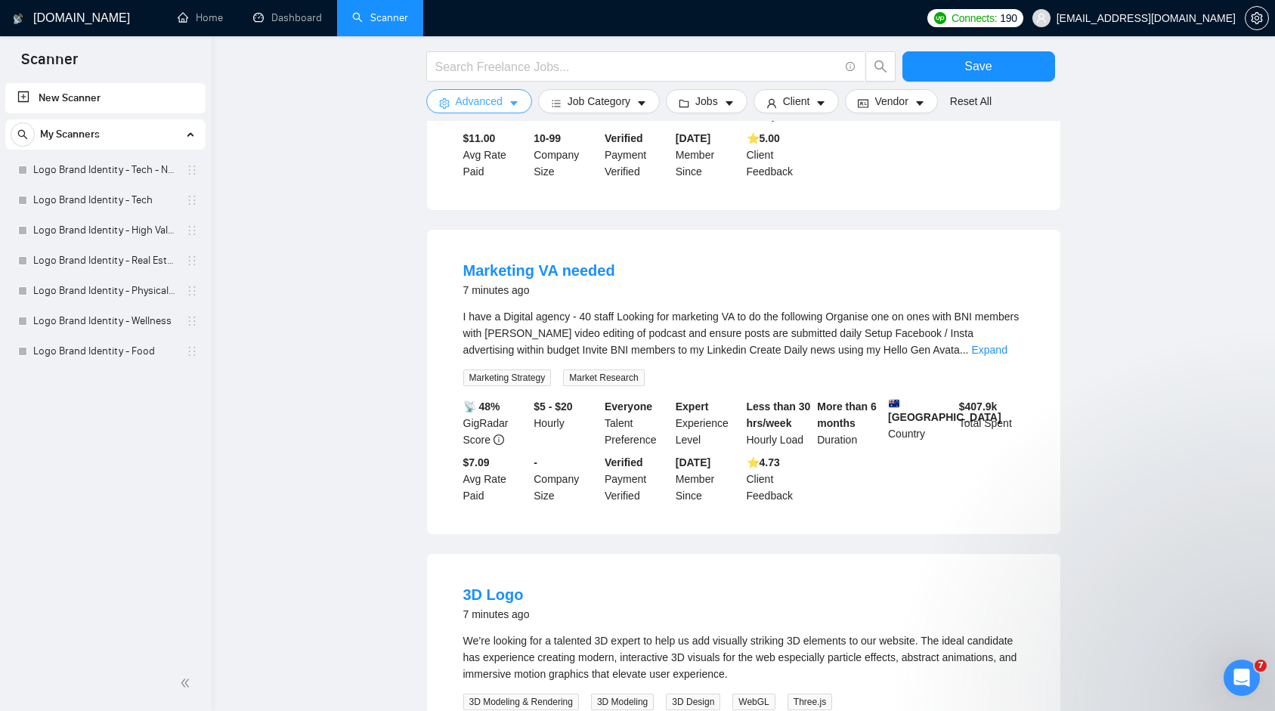
click at [472, 109] on span "Advanced" at bounding box center [479, 101] width 47 height 17
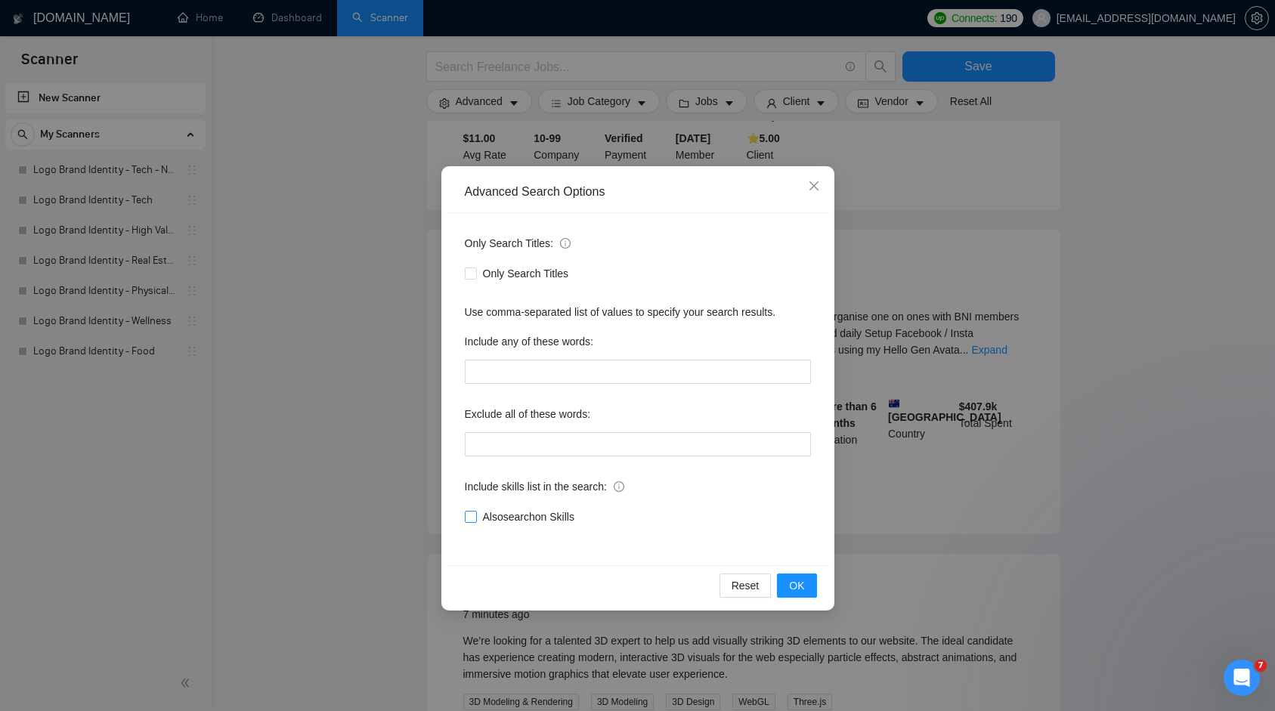
click at [467, 511] on input "Also search on Skills" at bounding box center [470, 516] width 11 height 11
checkbox input "false"
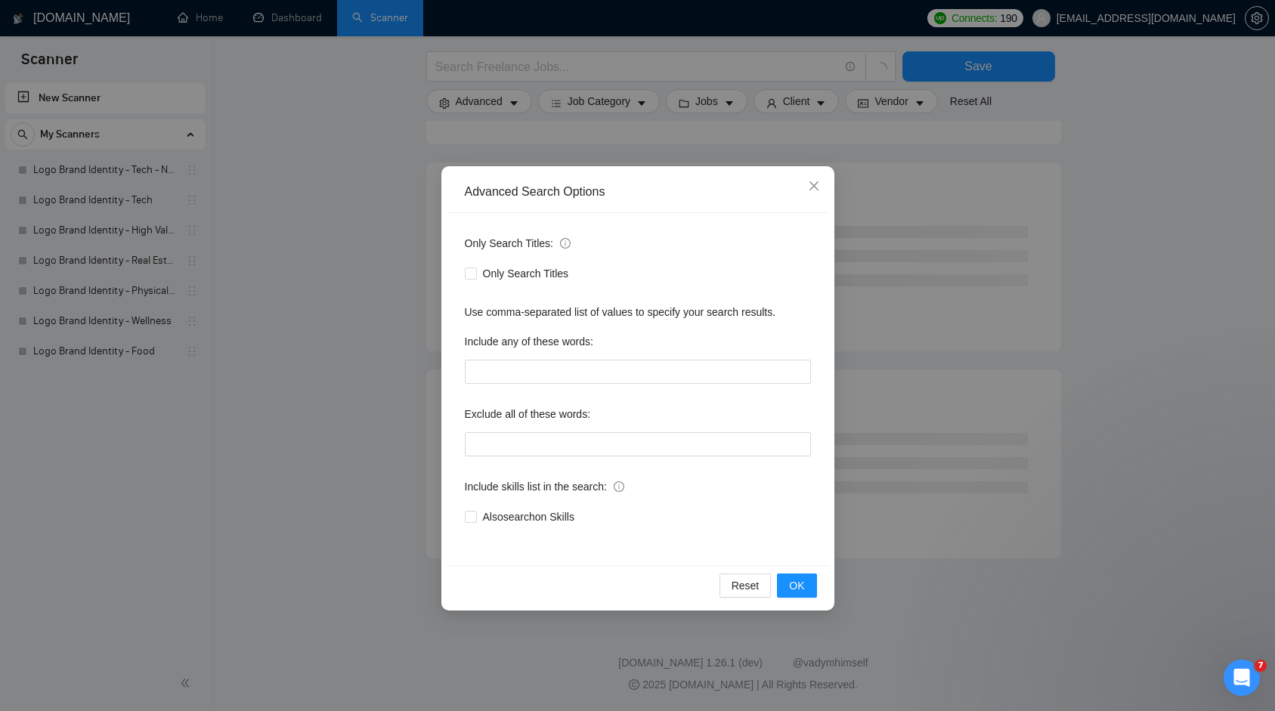
click at [282, 445] on div "Advanced Search Options Only Search Titles: Only Search Titles Use comma-separa…" at bounding box center [637, 355] width 1275 height 711
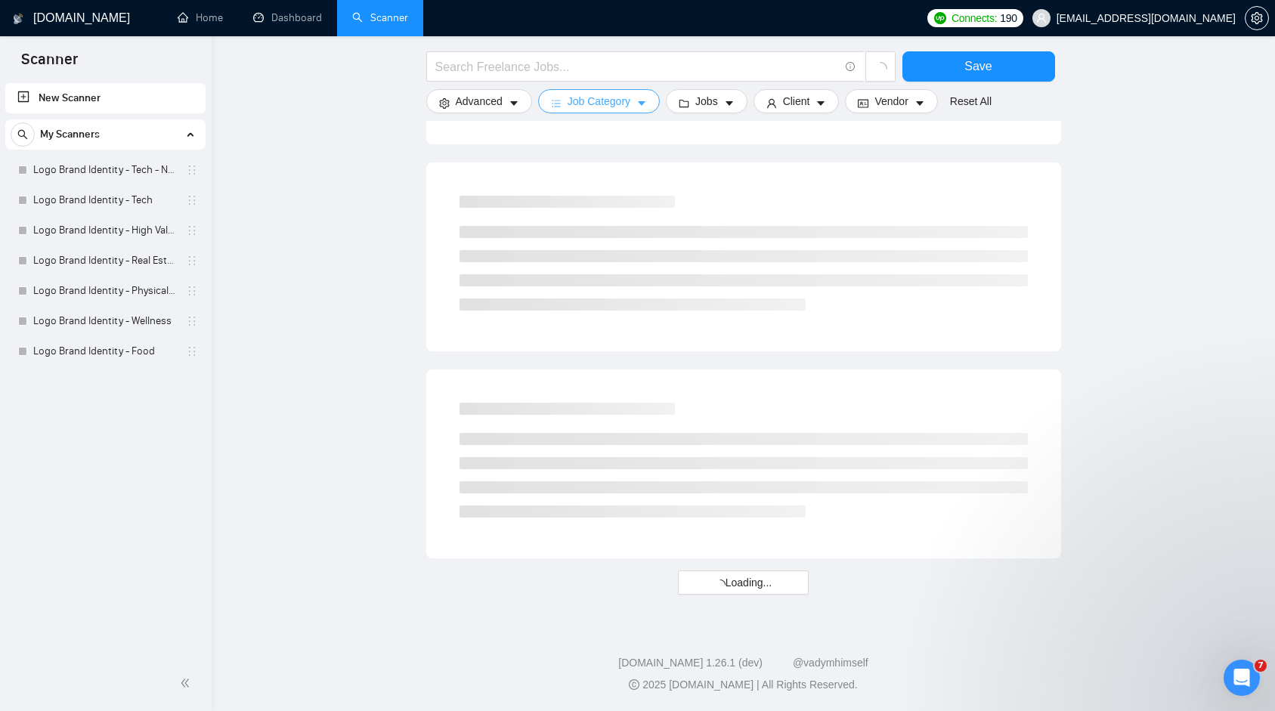
click at [614, 109] on span "Job Category" at bounding box center [598, 101] width 63 height 17
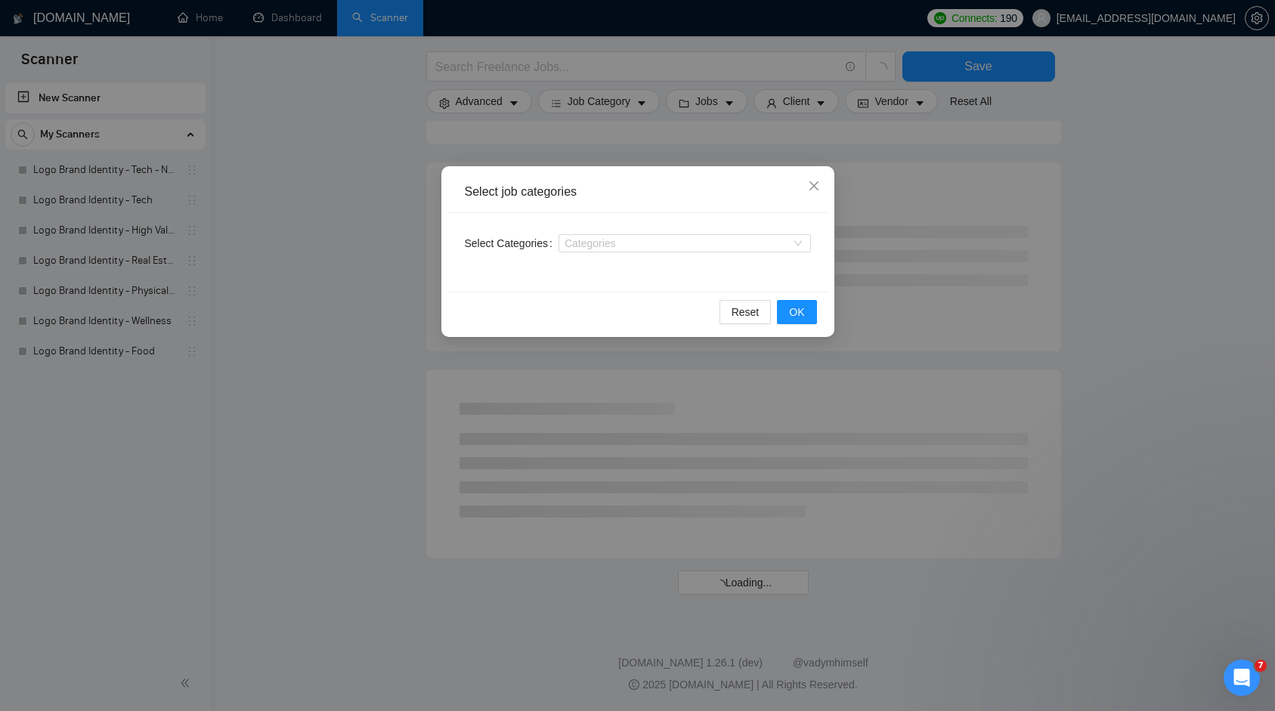
click at [728, 167] on div "Select job categories Select Categories Categories Reset OK" at bounding box center [637, 251] width 393 height 171
click at [707, 125] on div "Select job categories Select Categories Categories Reset OK" at bounding box center [637, 355] width 1275 height 711
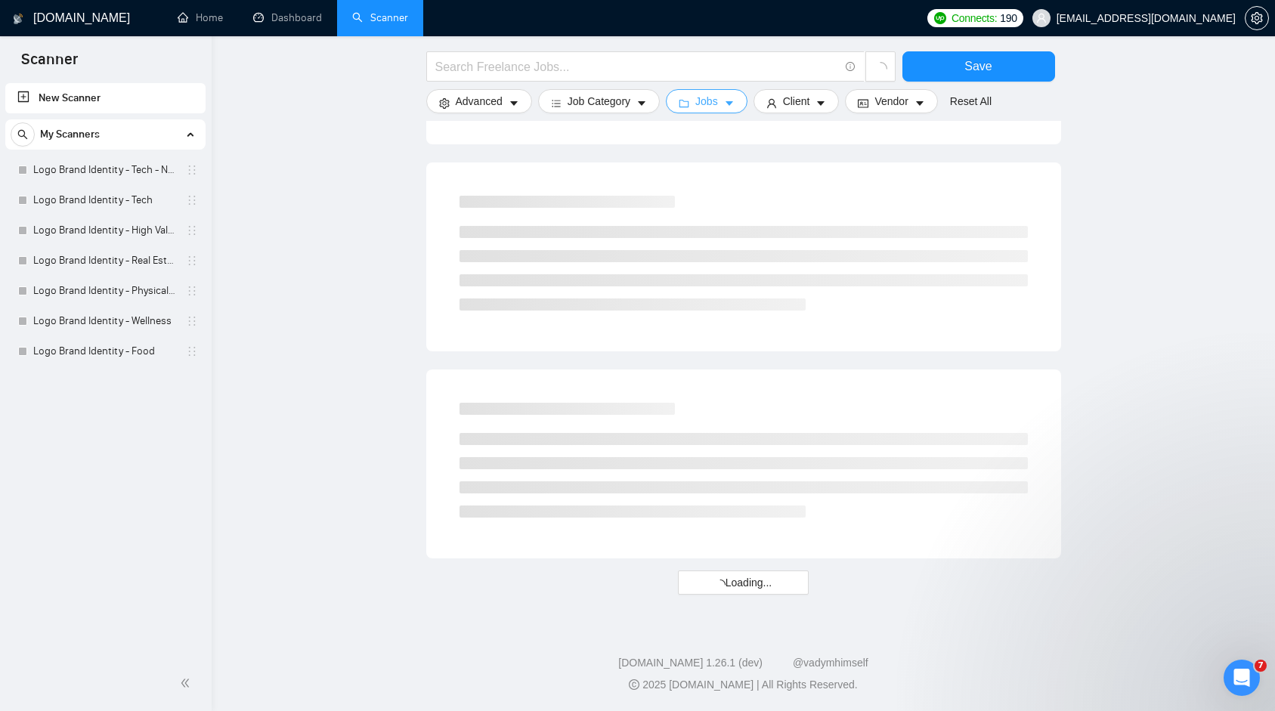
click at [703, 108] on span "Jobs" at bounding box center [706, 101] width 23 height 17
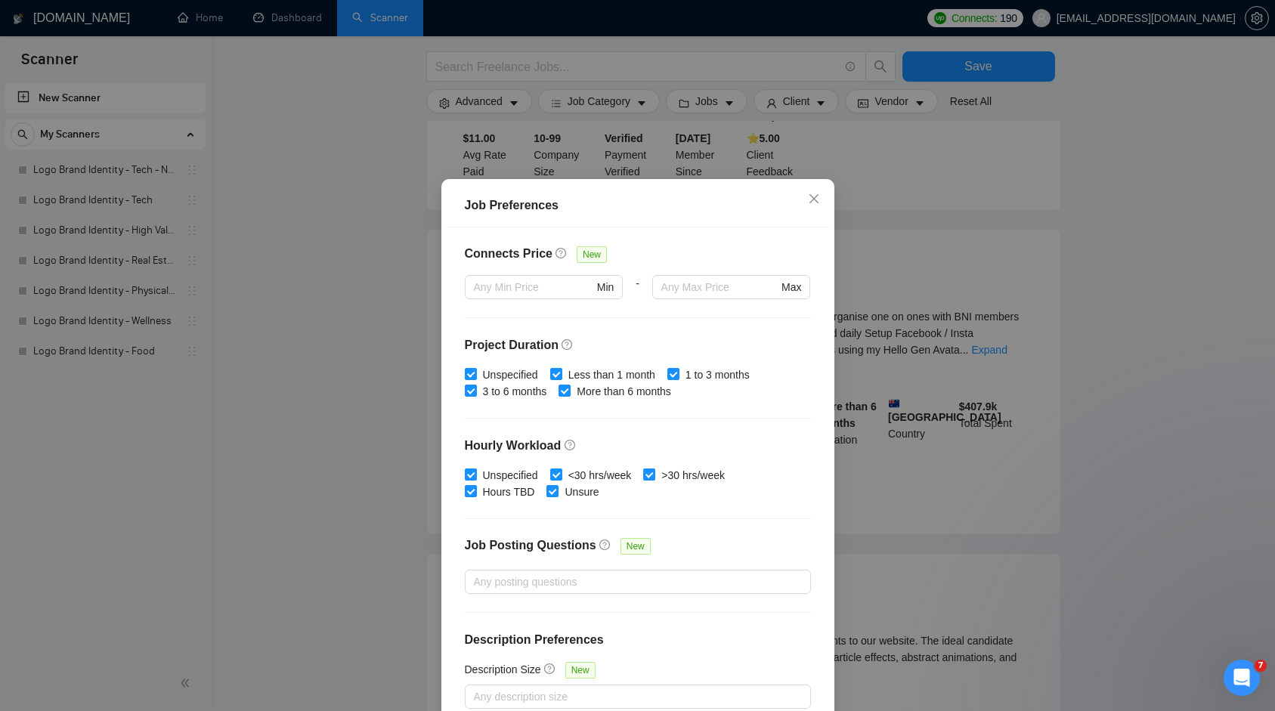
scroll to position [80, 0]
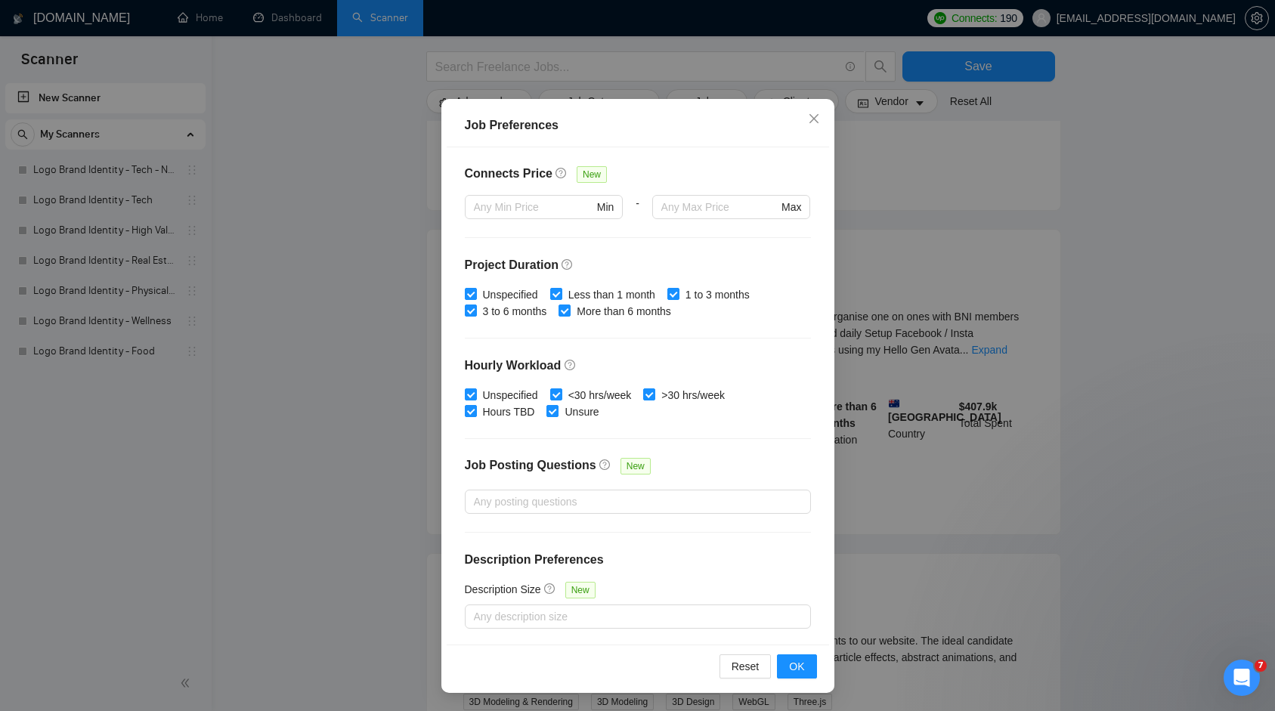
click at [348, 454] on div "Job Preferences Budget Project Type All Fixed Price Hourly Rate Fixed Price Bud…" at bounding box center [637, 355] width 1275 height 711
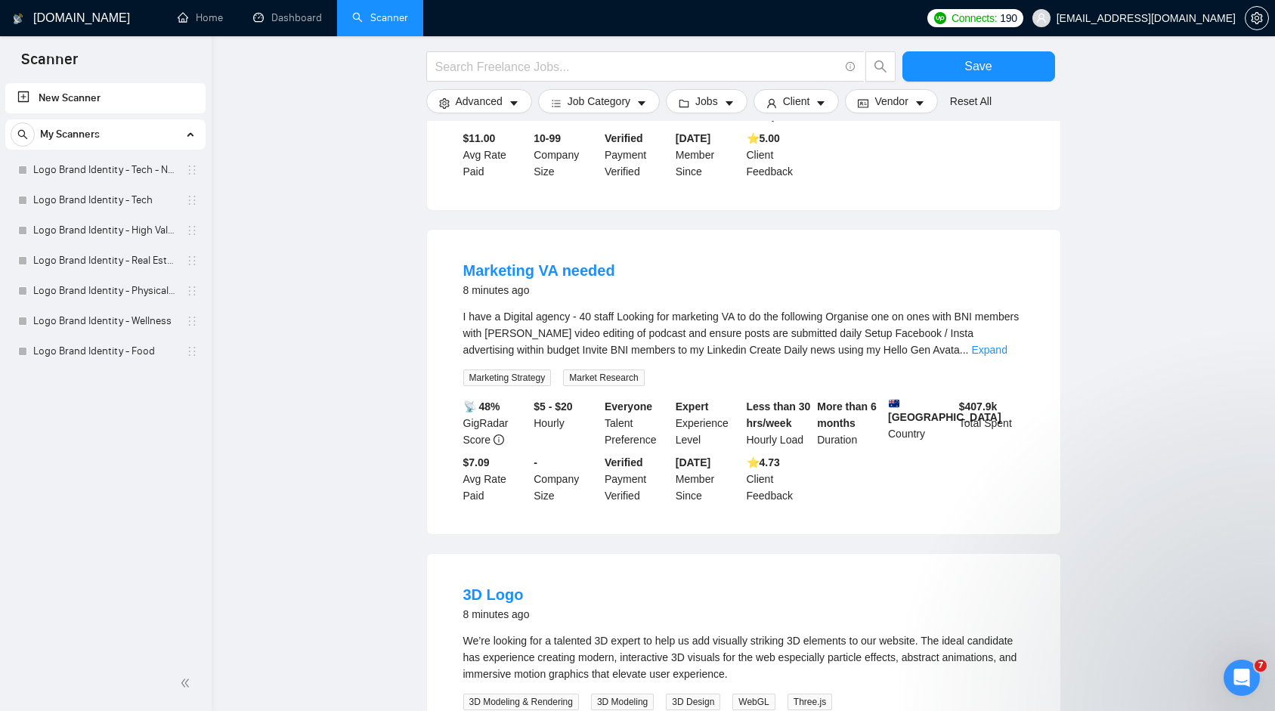
scroll to position [0, 0]
click at [810, 98] on span "Client" at bounding box center [796, 101] width 27 height 17
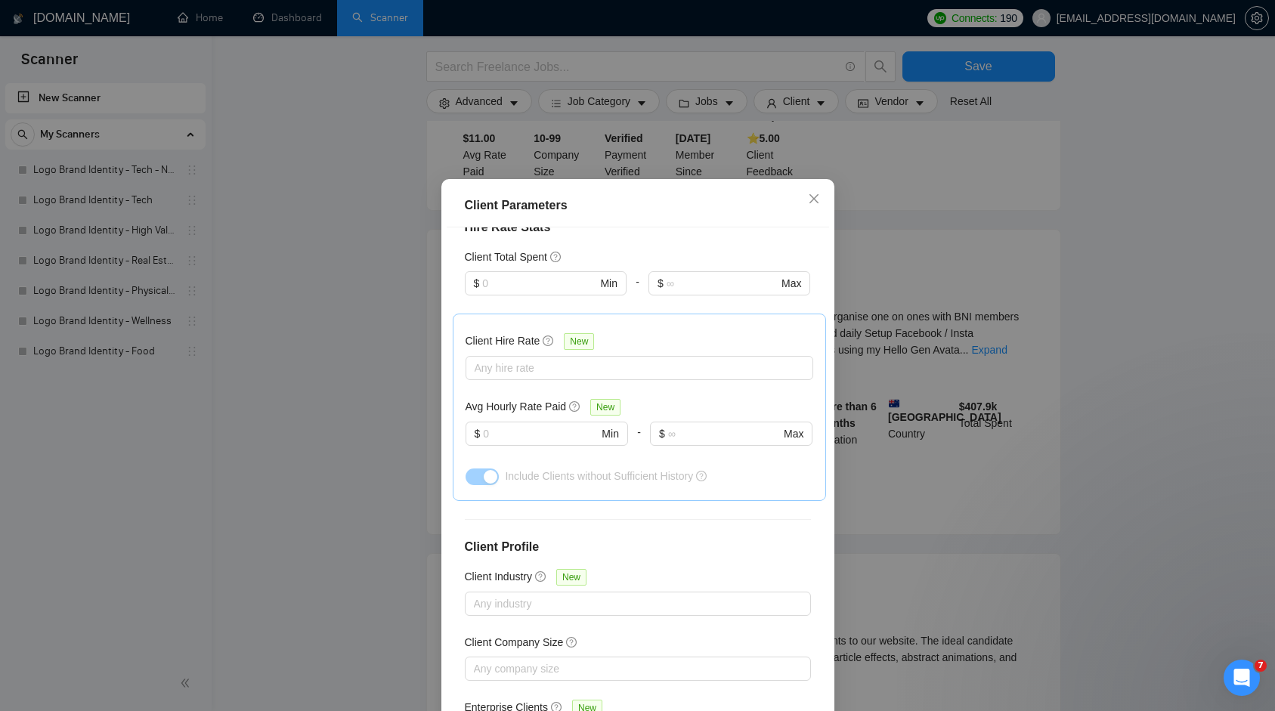
scroll to position [444, 0]
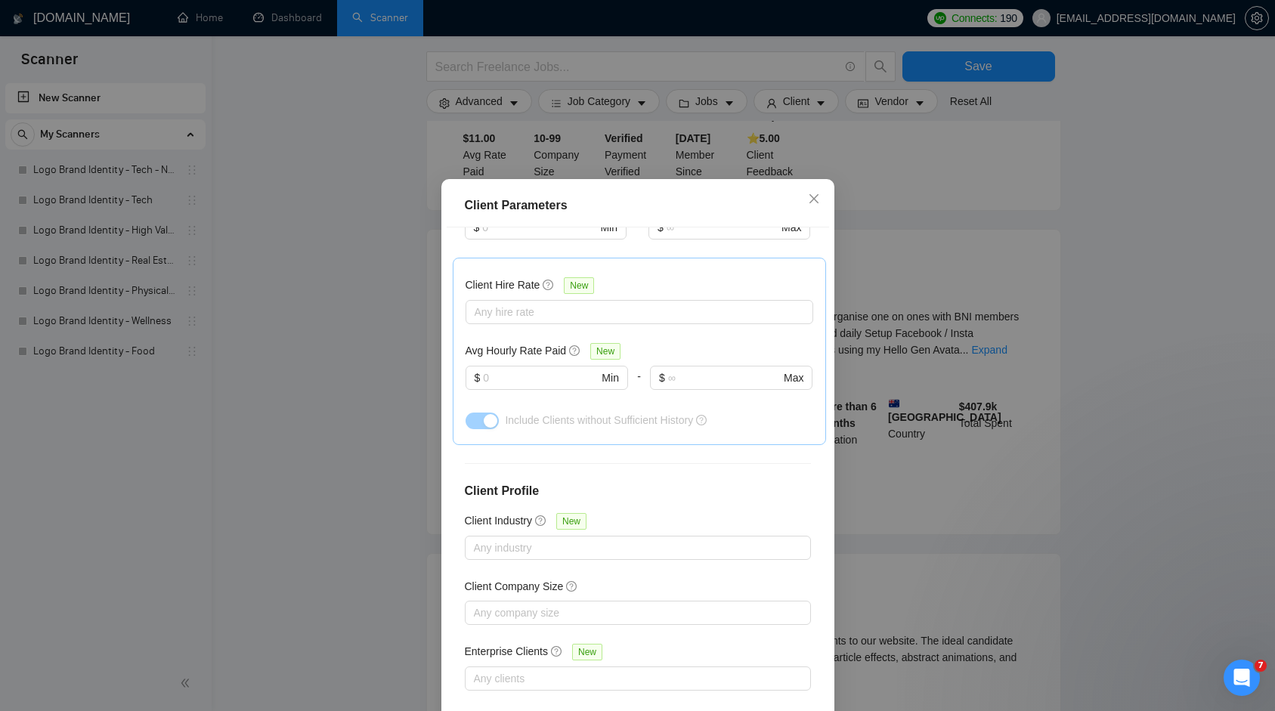
click at [1134, 292] on div "Client Parameters Client Location Include Client Countries Select Exclude Clien…" at bounding box center [637, 355] width 1275 height 711
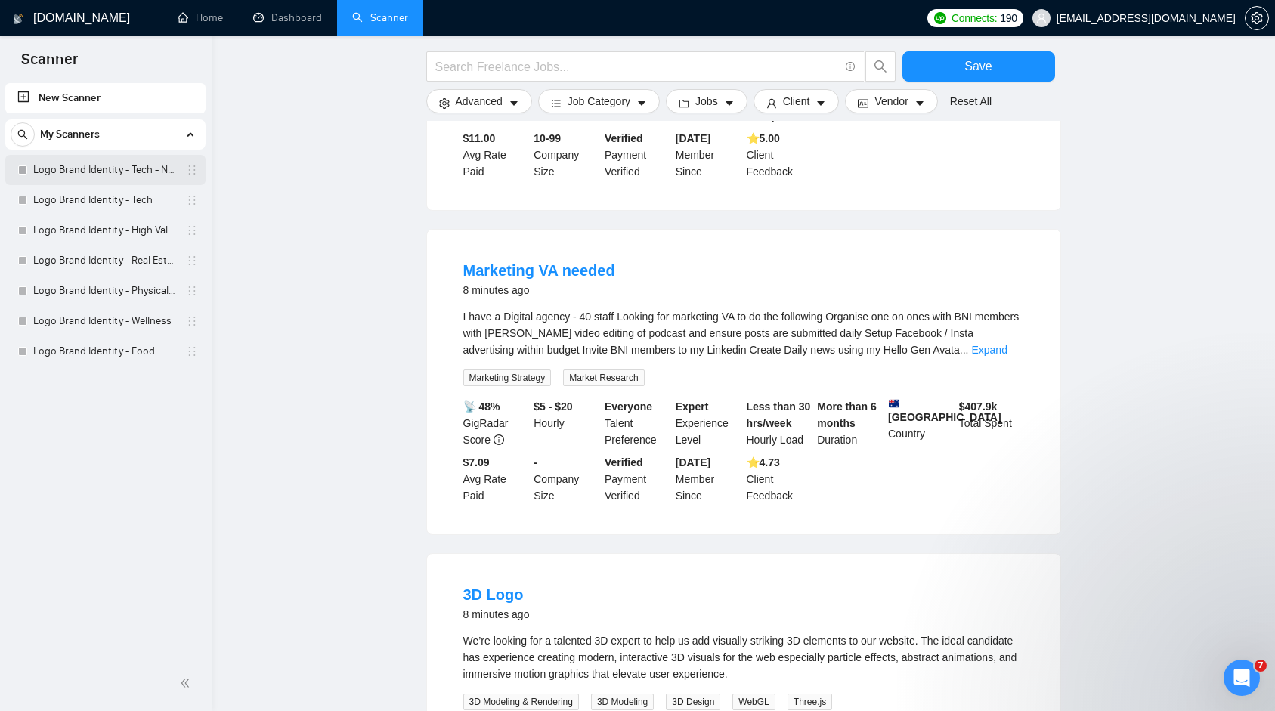
click at [99, 178] on link "Logo Brand Identity - Tech - NEW" at bounding box center [105, 170] width 144 height 30
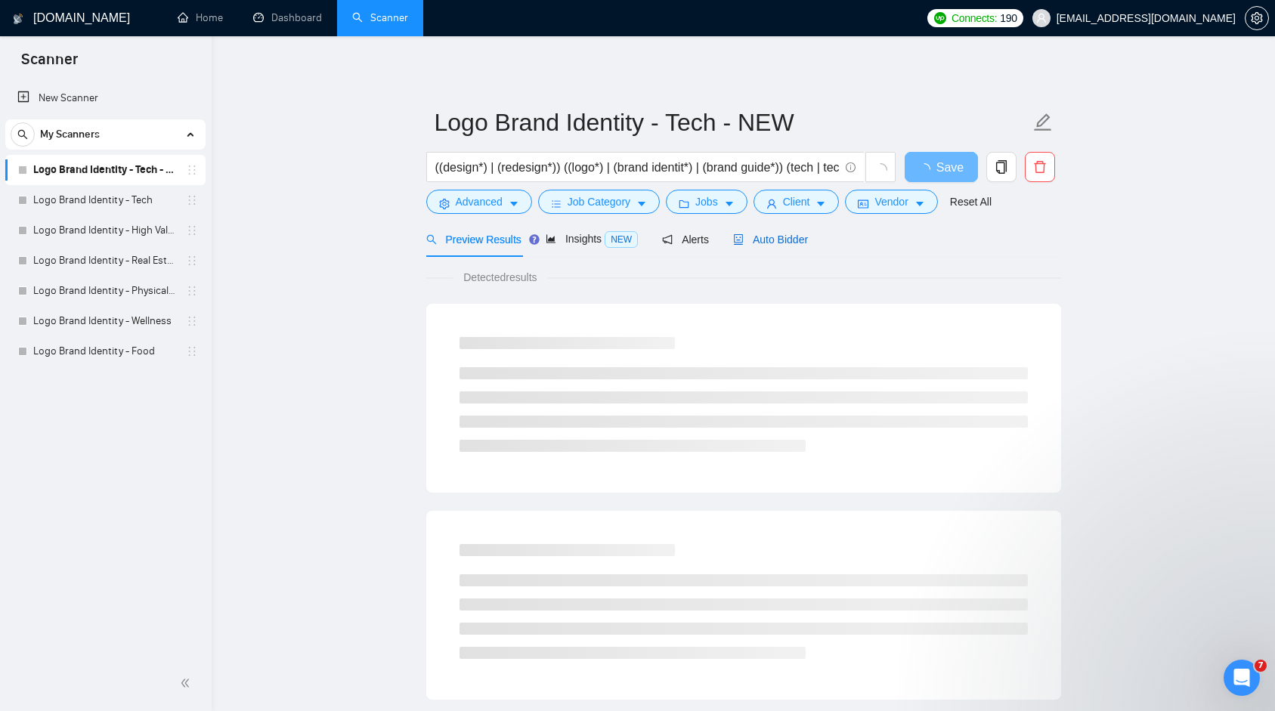
click at [770, 237] on span "Auto Bidder" at bounding box center [770, 239] width 75 height 12
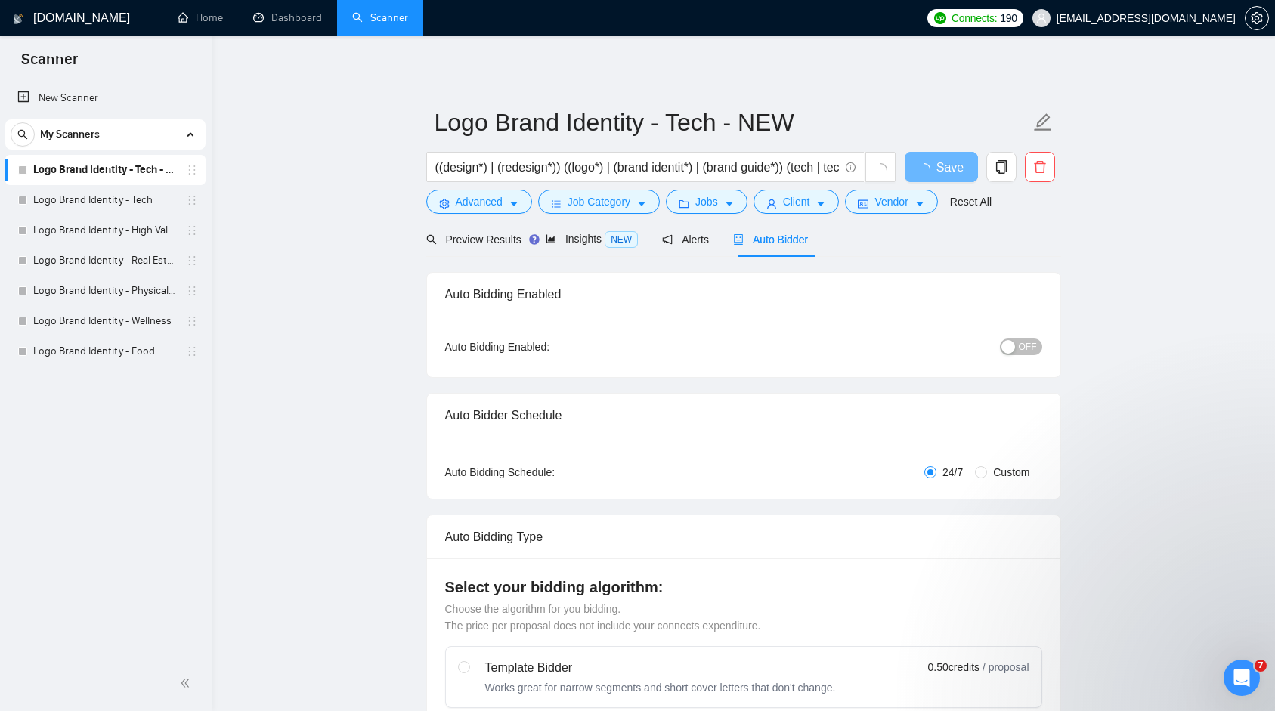
checkbox input "true"
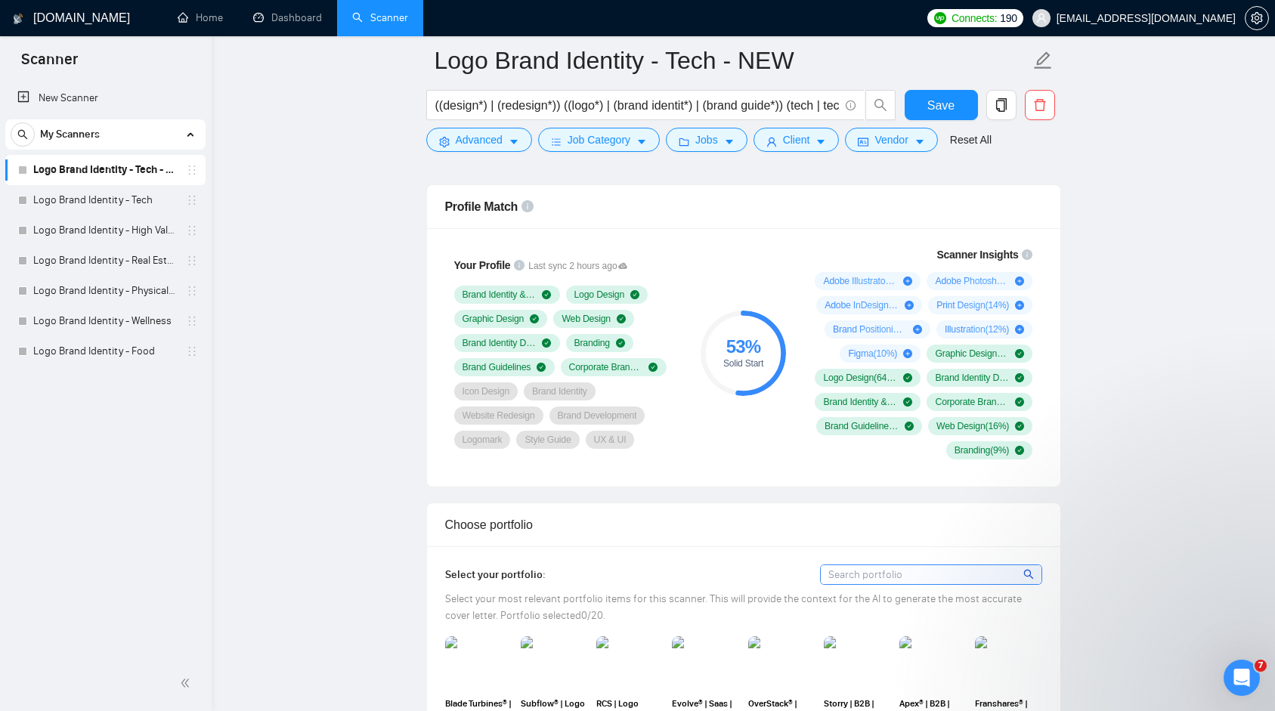
scroll to position [948, 0]
